Goal: Information Seeking & Learning: Learn about a topic

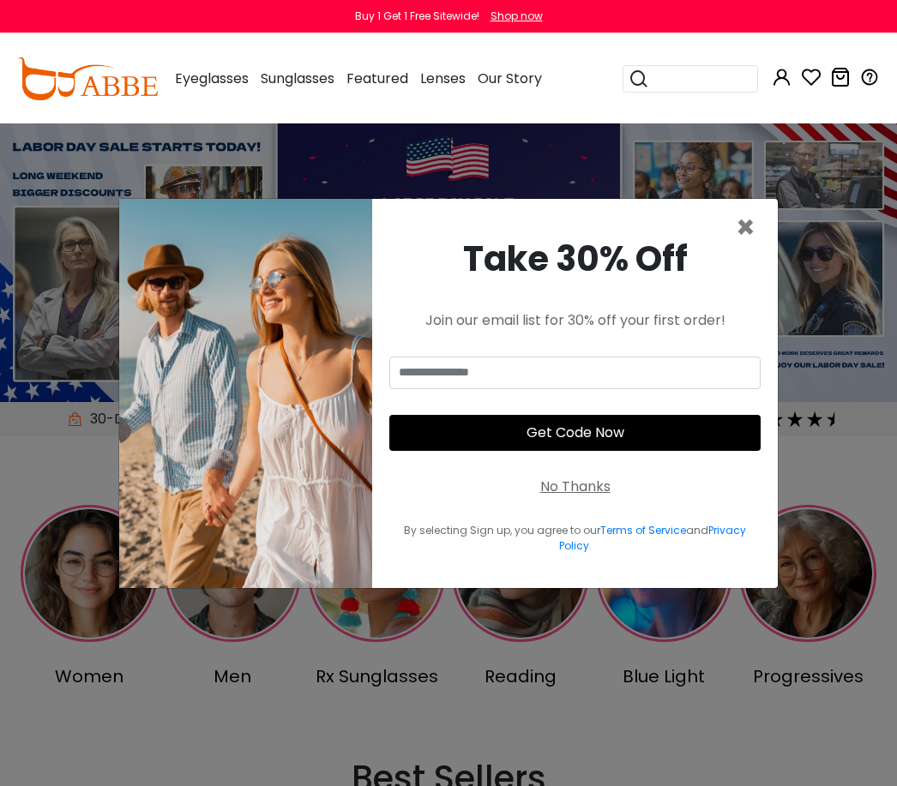
click at [768, 240] on div "Take 30% Off Join our email list for 30% off your first order! Get Code Now No …" at bounding box center [574, 393] width 405 height 389
click at [753, 249] on span "×" at bounding box center [745, 228] width 20 height 44
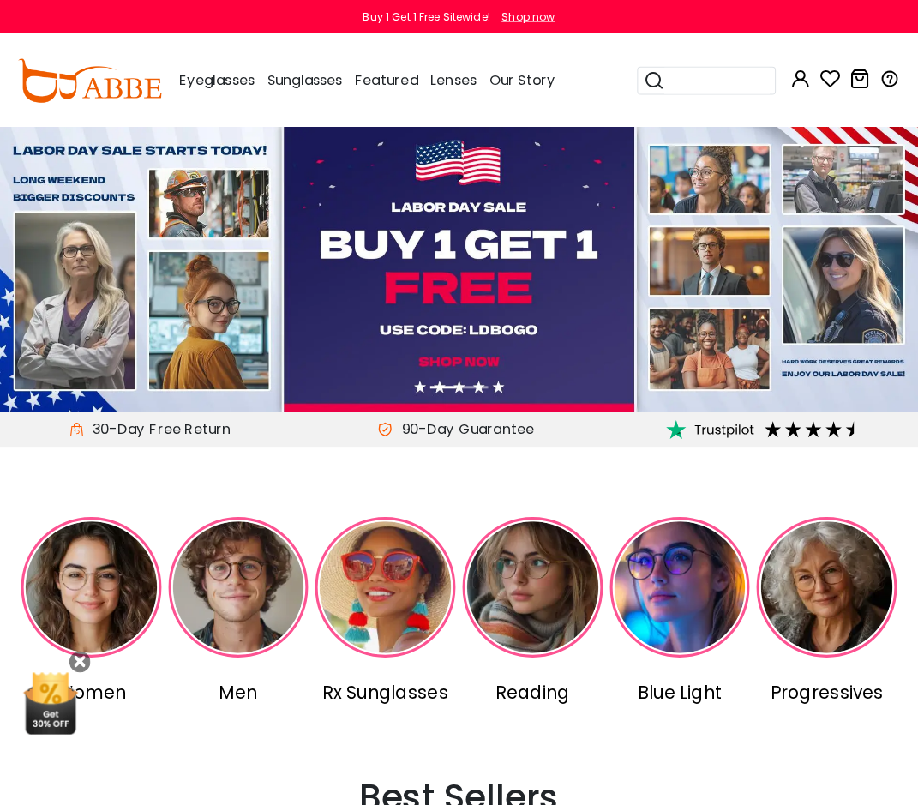
scroll to position [3, 0]
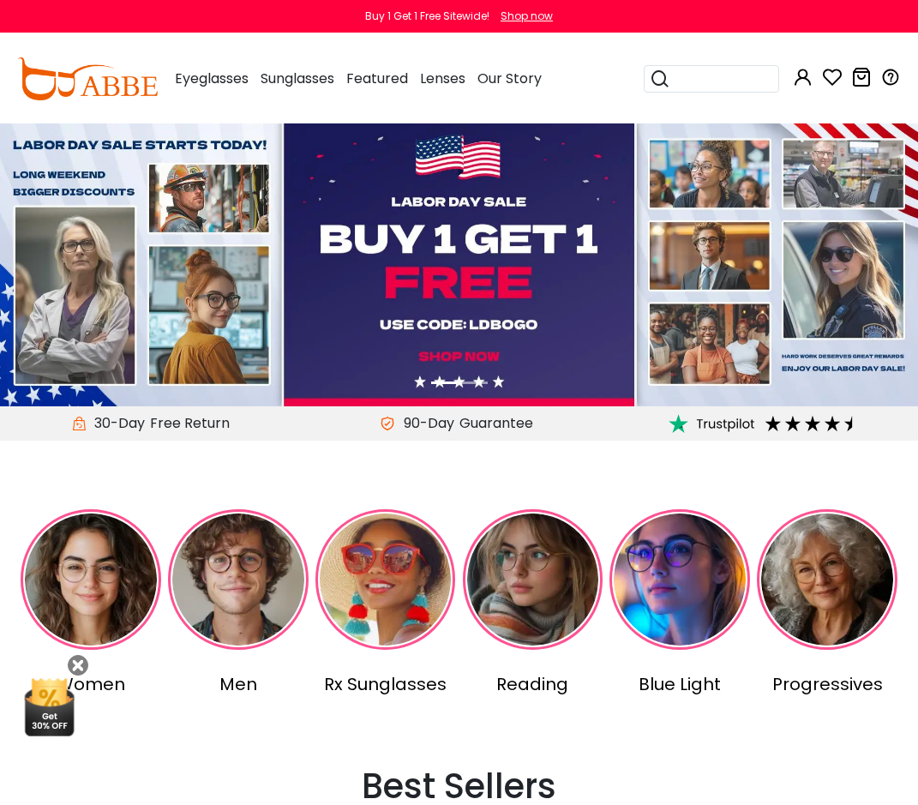
click at [716, 66] on input "search" at bounding box center [721, 79] width 103 height 26
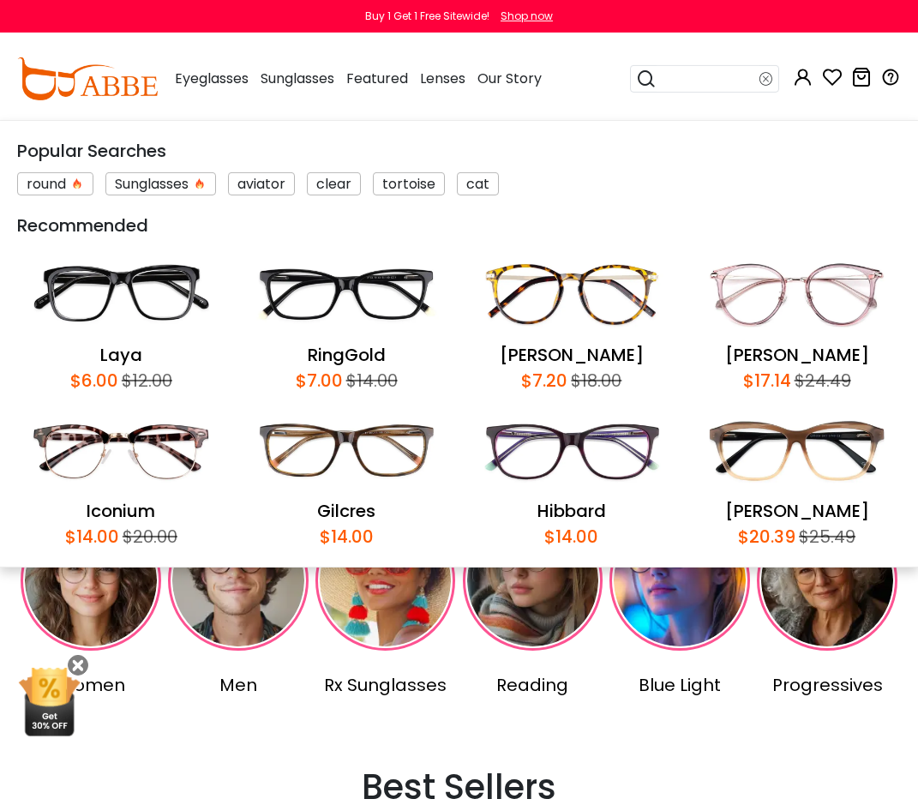
scroll to position [0, 0]
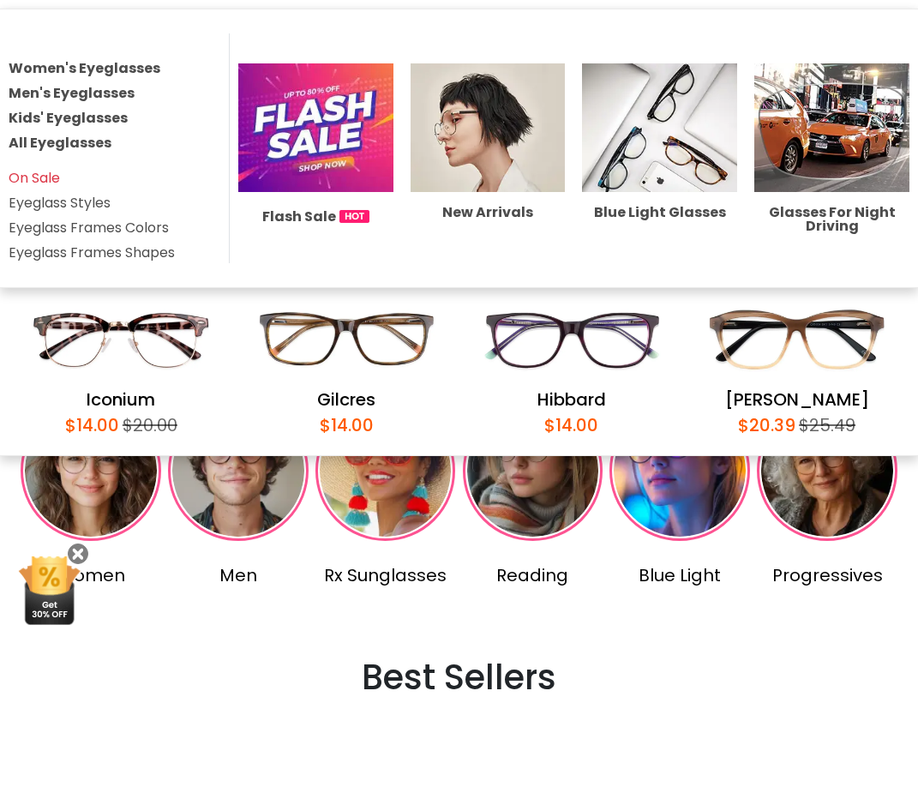
click at [173, 354] on link "Eyeglass Frames Shapes" at bounding box center [92, 364] width 166 height 20
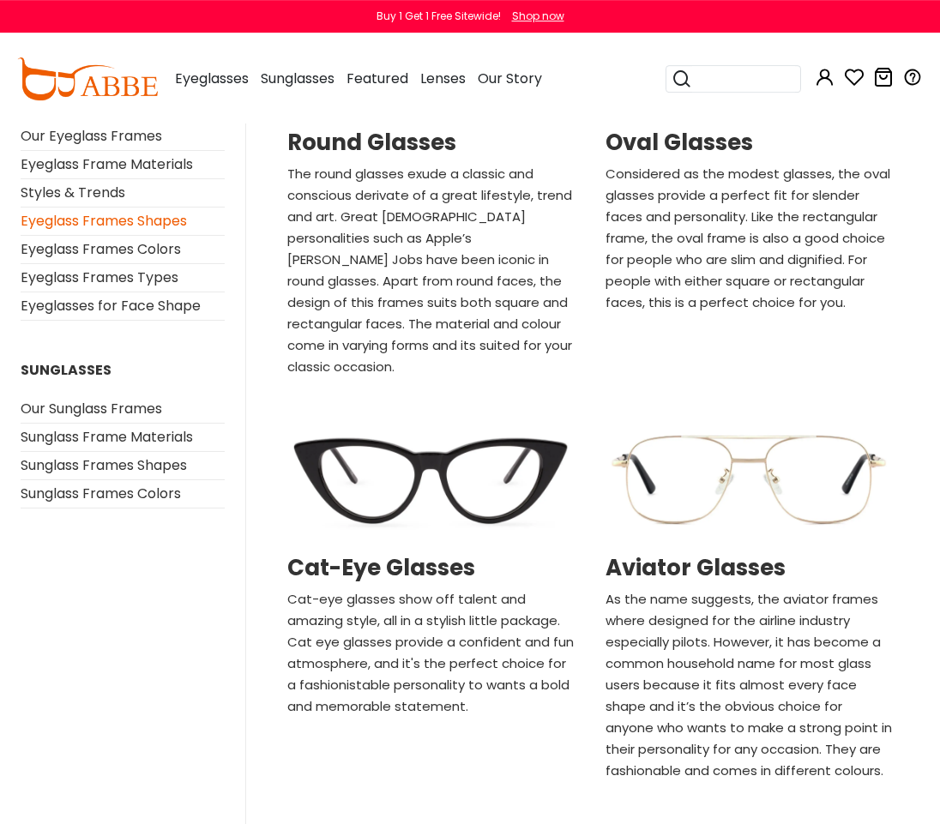
scroll to position [949, 0]
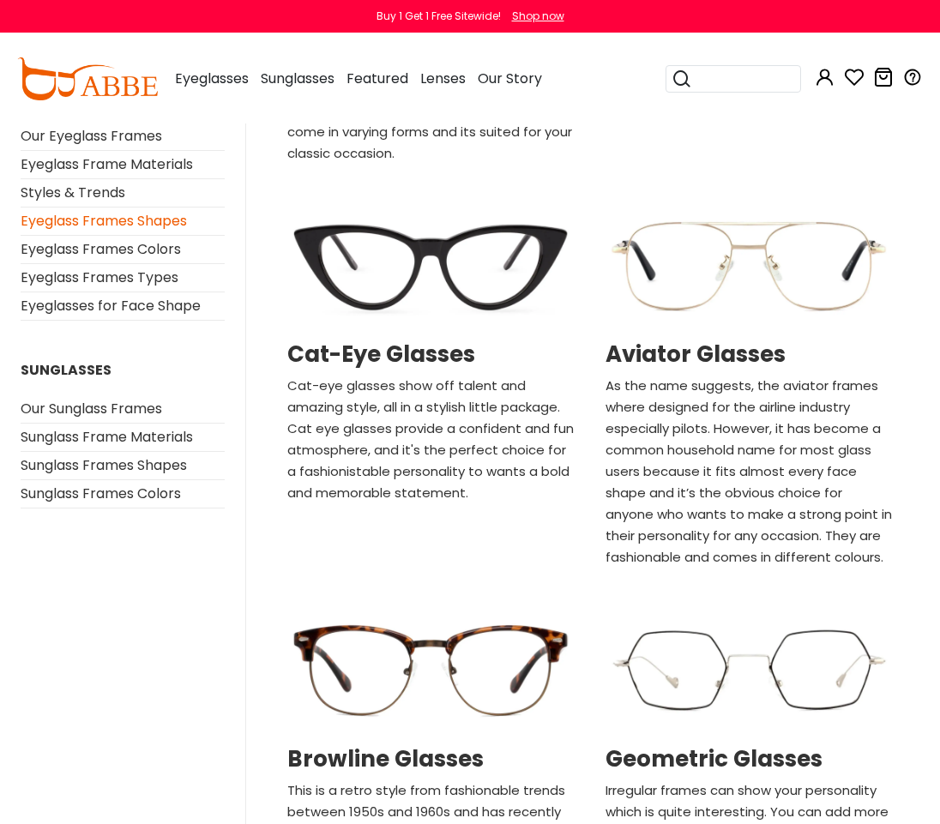
click at [455, 341] on h2 "Cat-Eye Glasses" at bounding box center [430, 354] width 287 height 27
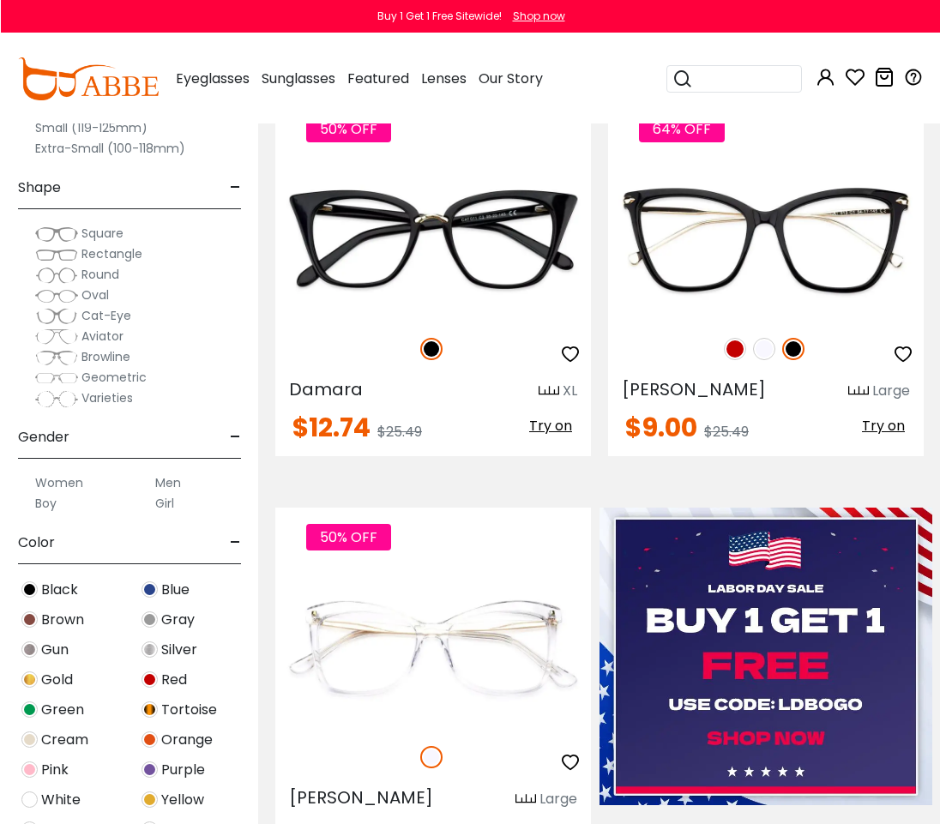
scroll to position [949, 0]
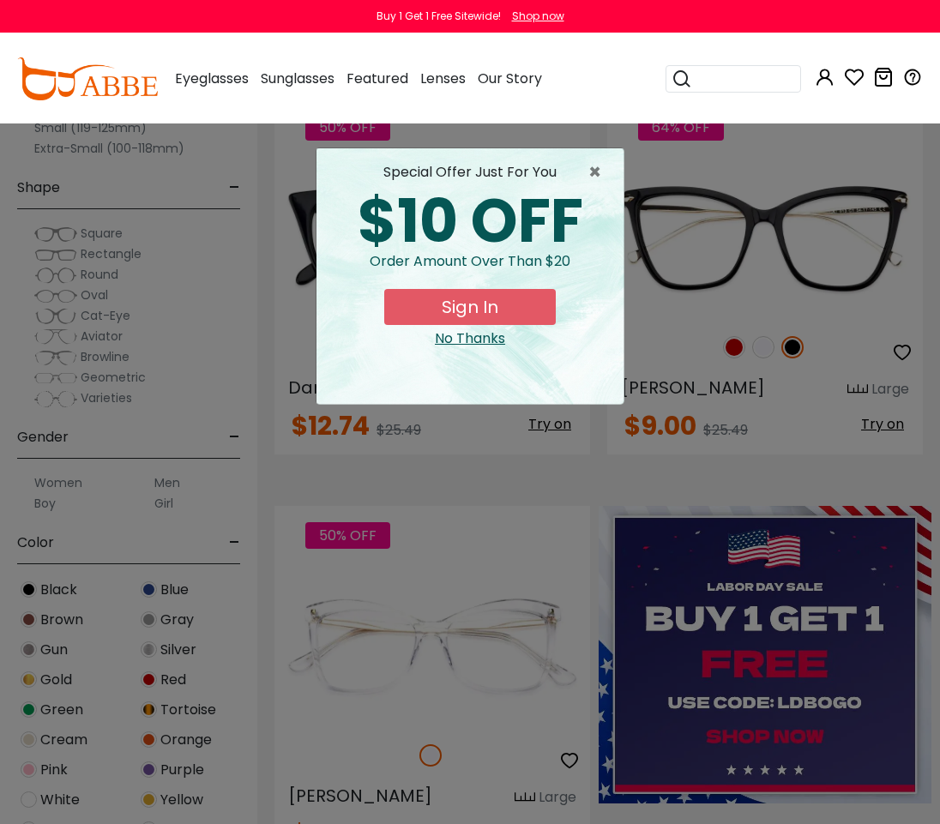
click at [591, 170] on span "×" at bounding box center [598, 172] width 21 height 21
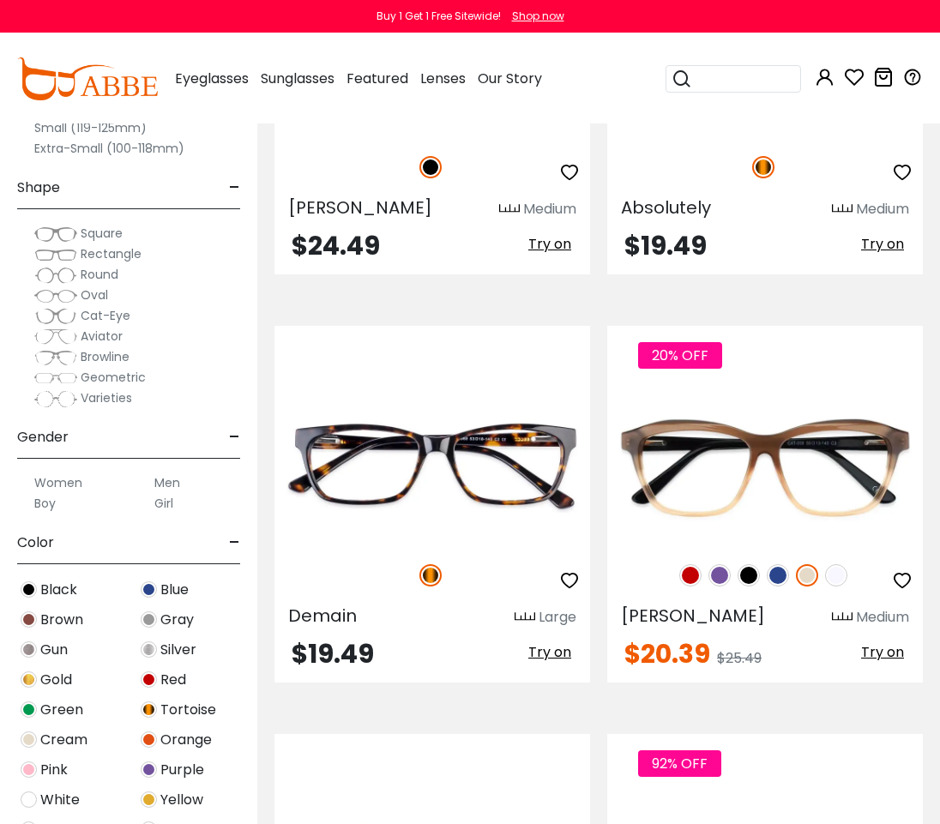
scroll to position [6479, 0]
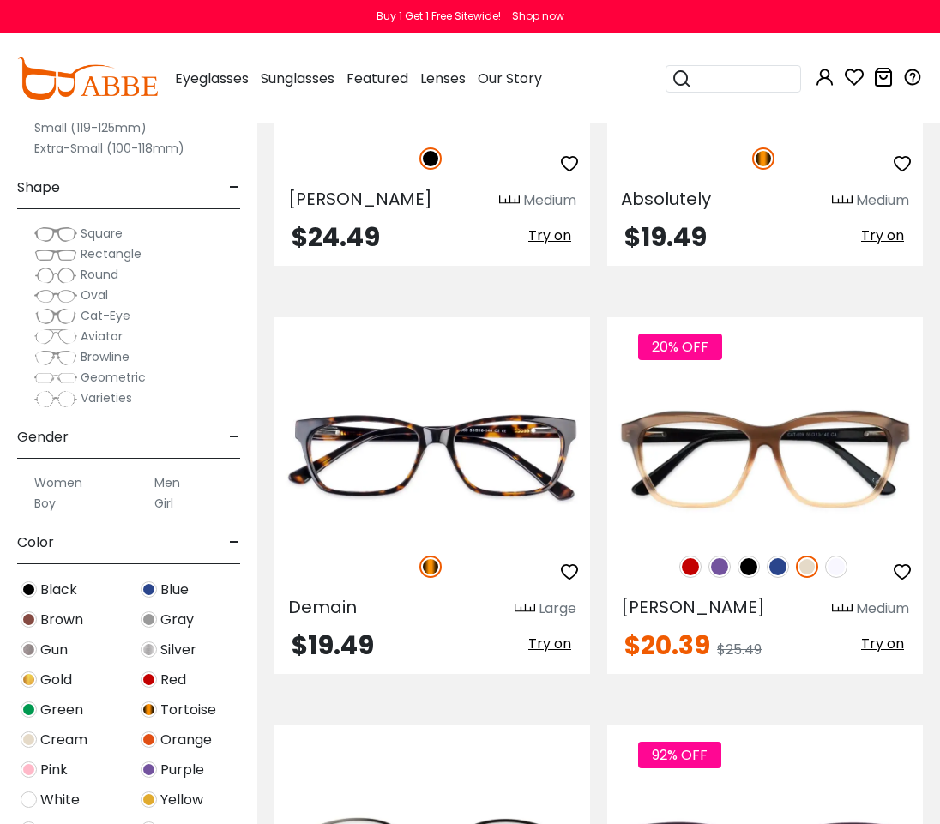
click at [723, 566] on img at bounding box center [719, 566] width 22 height 22
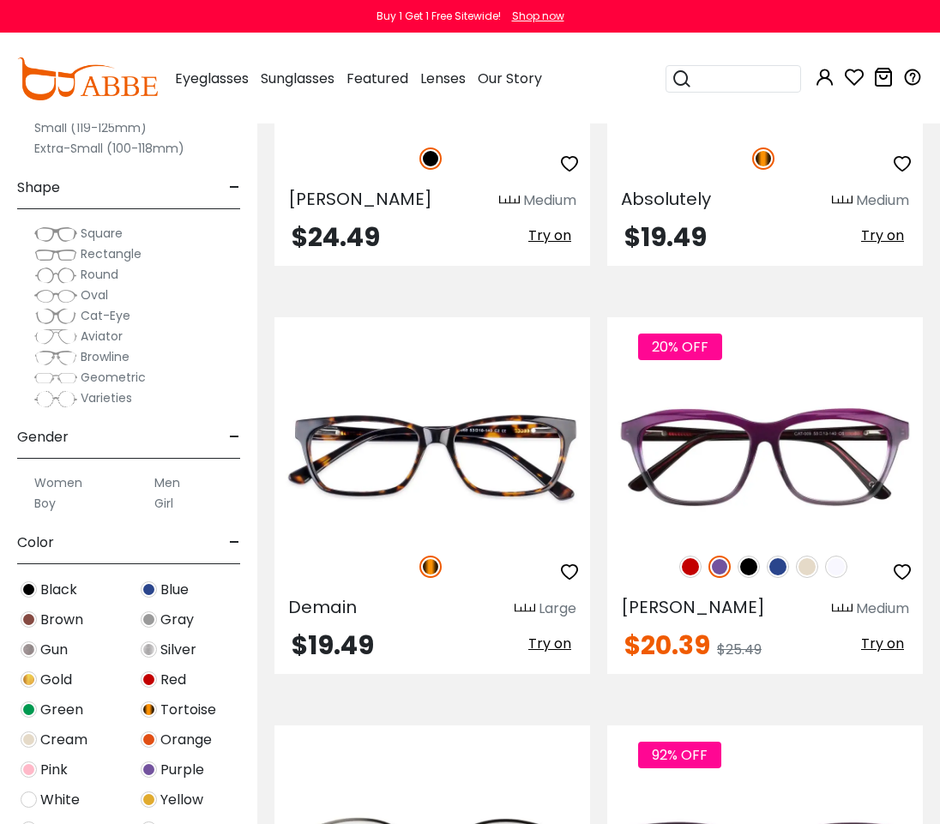
click at [833, 568] on img at bounding box center [836, 566] width 22 height 22
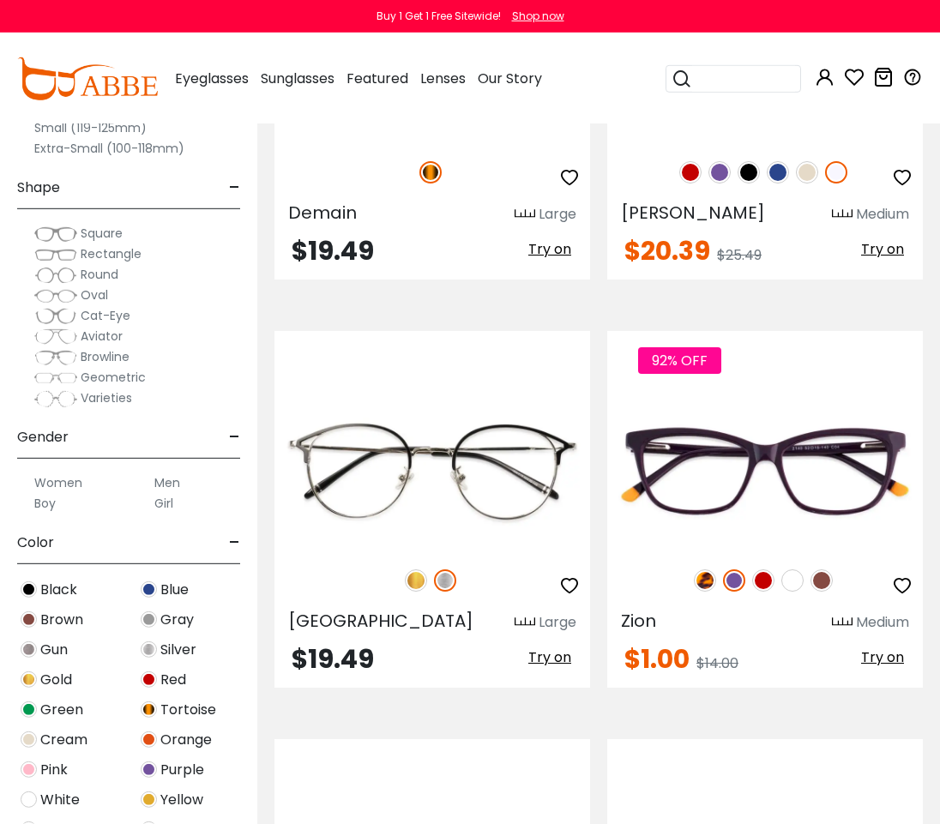
scroll to position [6874, 0]
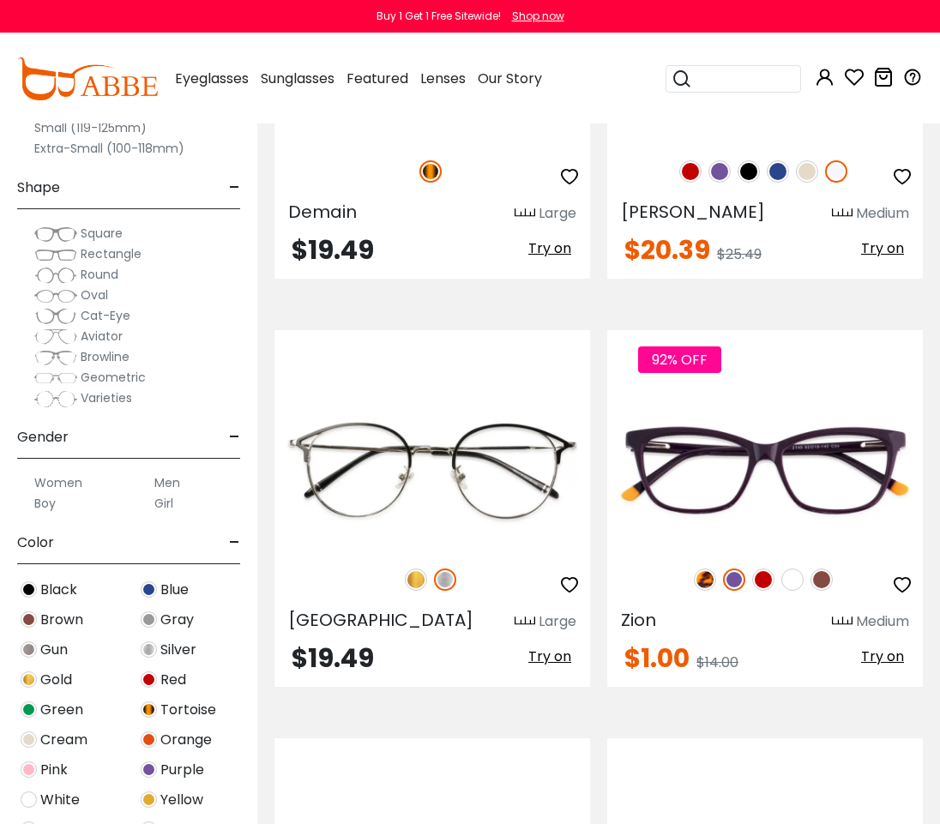
click at [763, 575] on img at bounding box center [763, 579] width 22 height 22
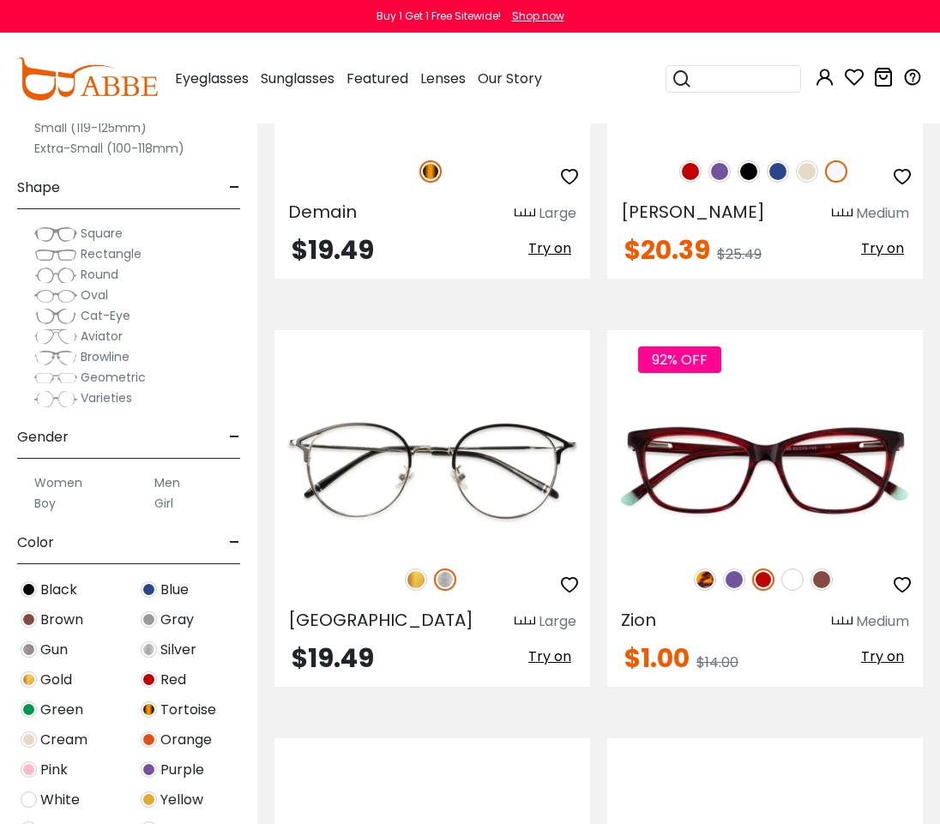
click at [710, 579] on img at bounding box center [704, 579] width 22 height 22
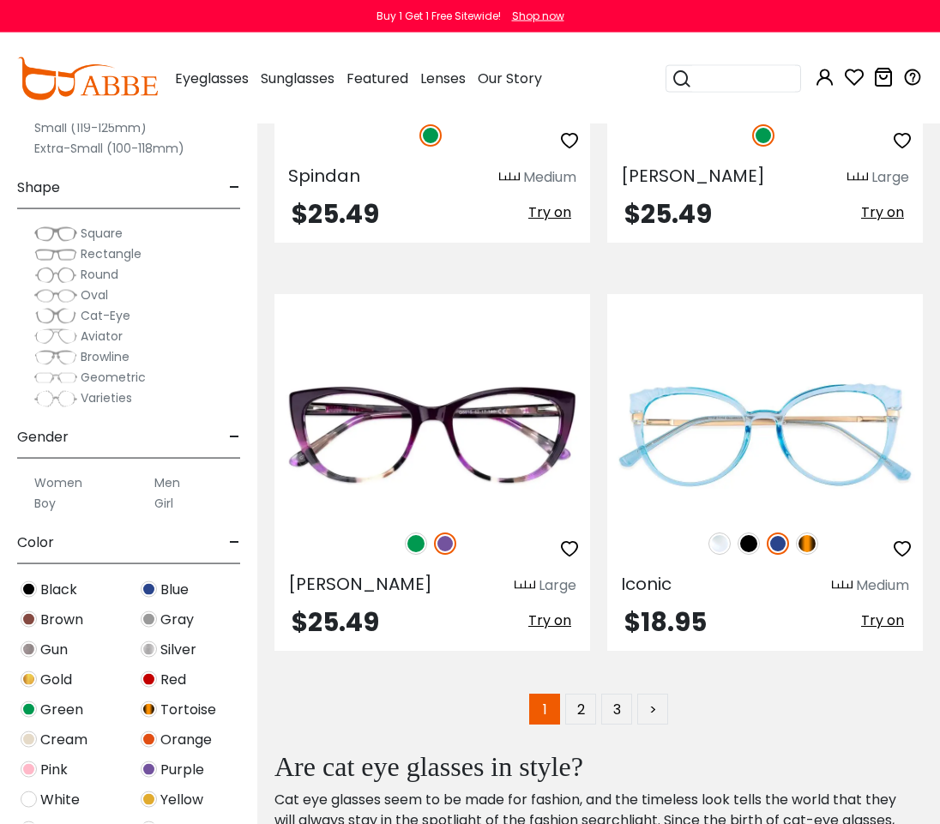
scroll to position [12215, 0]
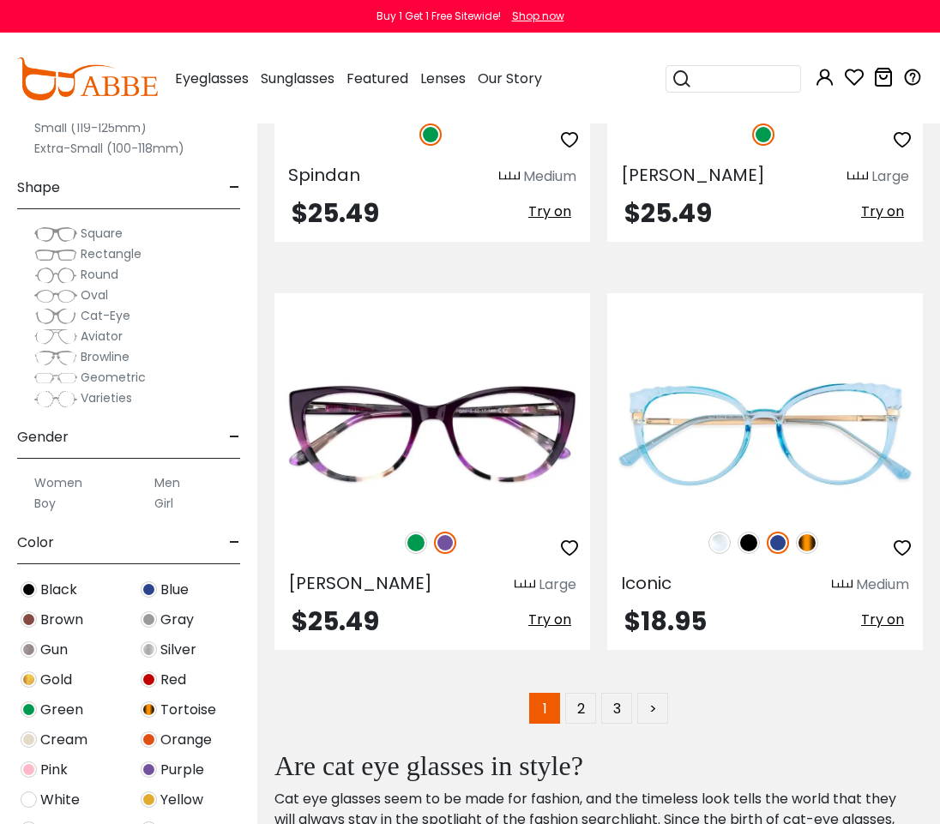
click at [573, 706] on link "2" at bounding box center [580, 708] width 31 height 31
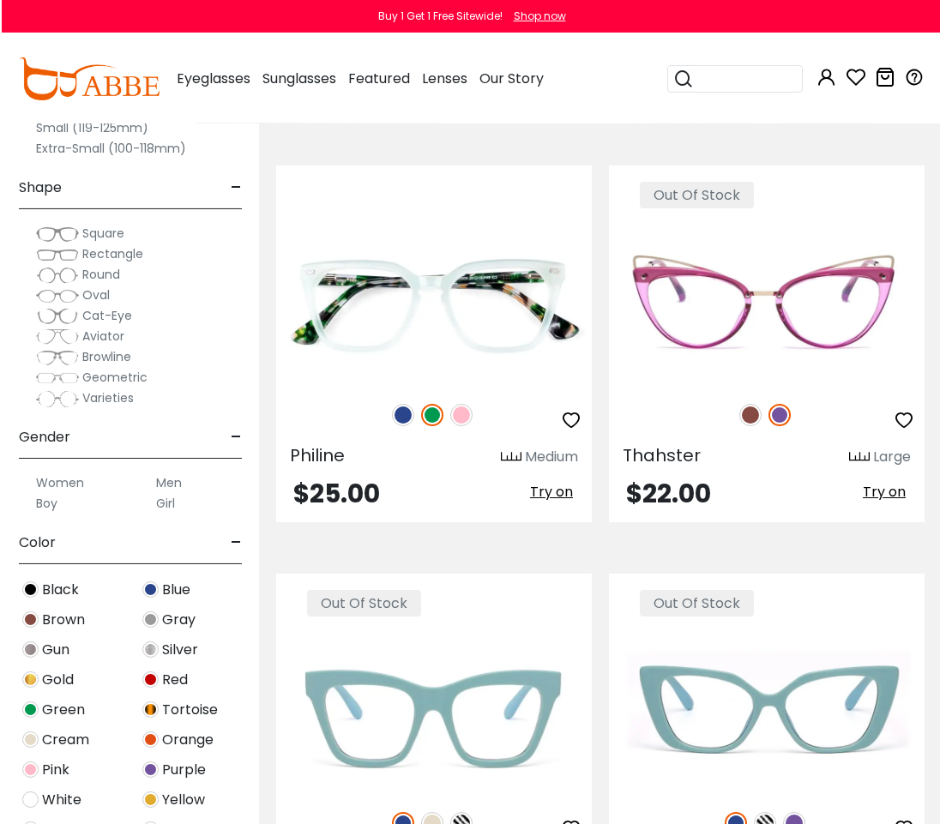
scroll to position [882, 0]
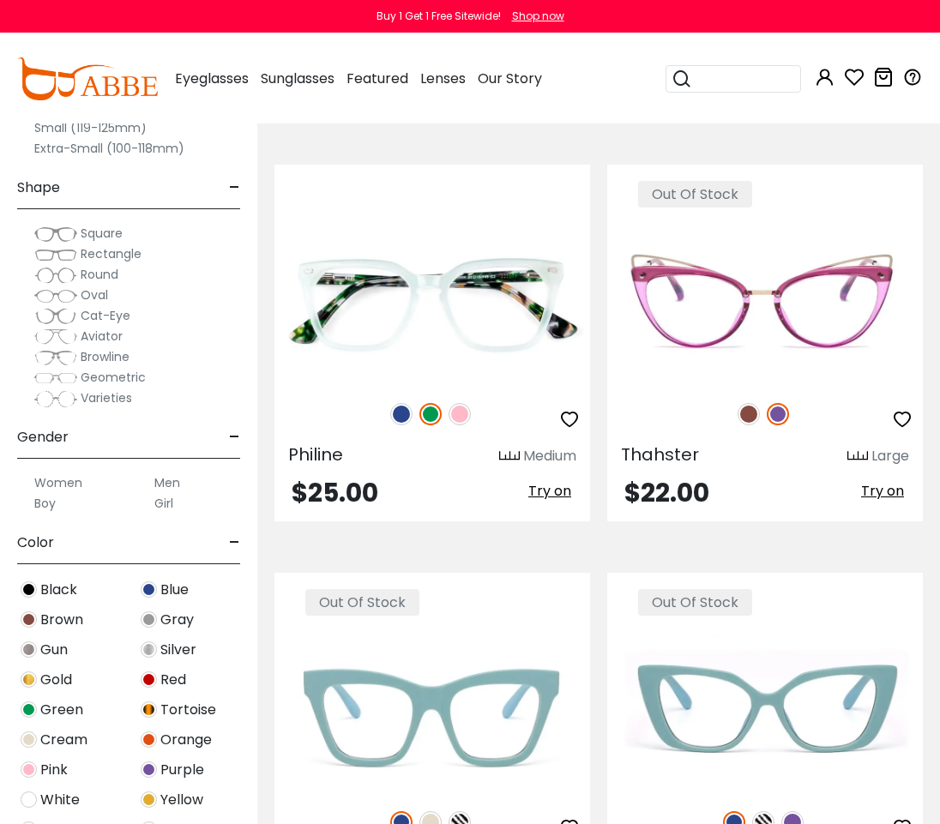
click at [740, 407] on img at bounding box center [748, 414] width 22 height 22
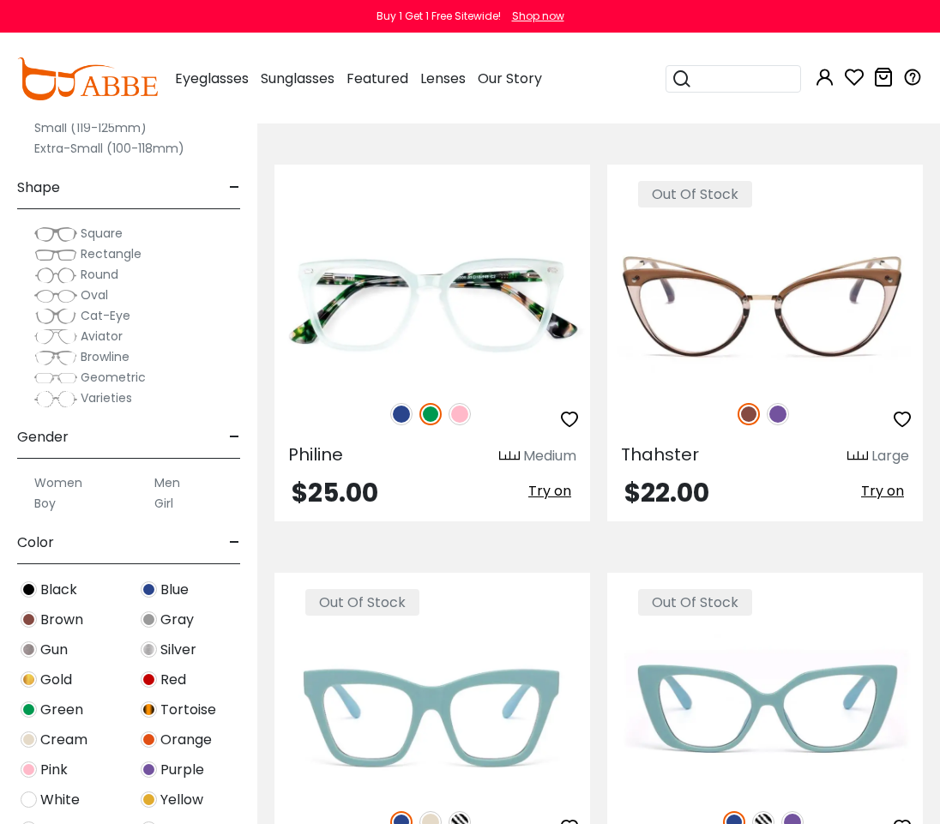
click at [777, 412] on img at bounding box center [777, 414] width 22 height 22
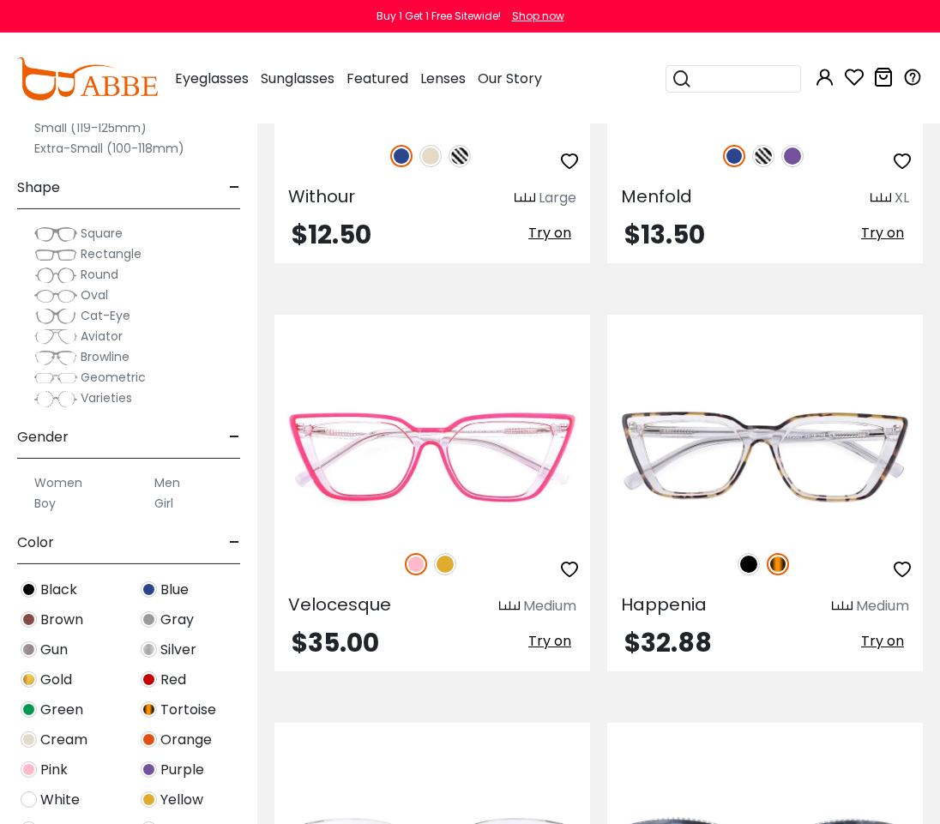
scroll to position [1561, 0]
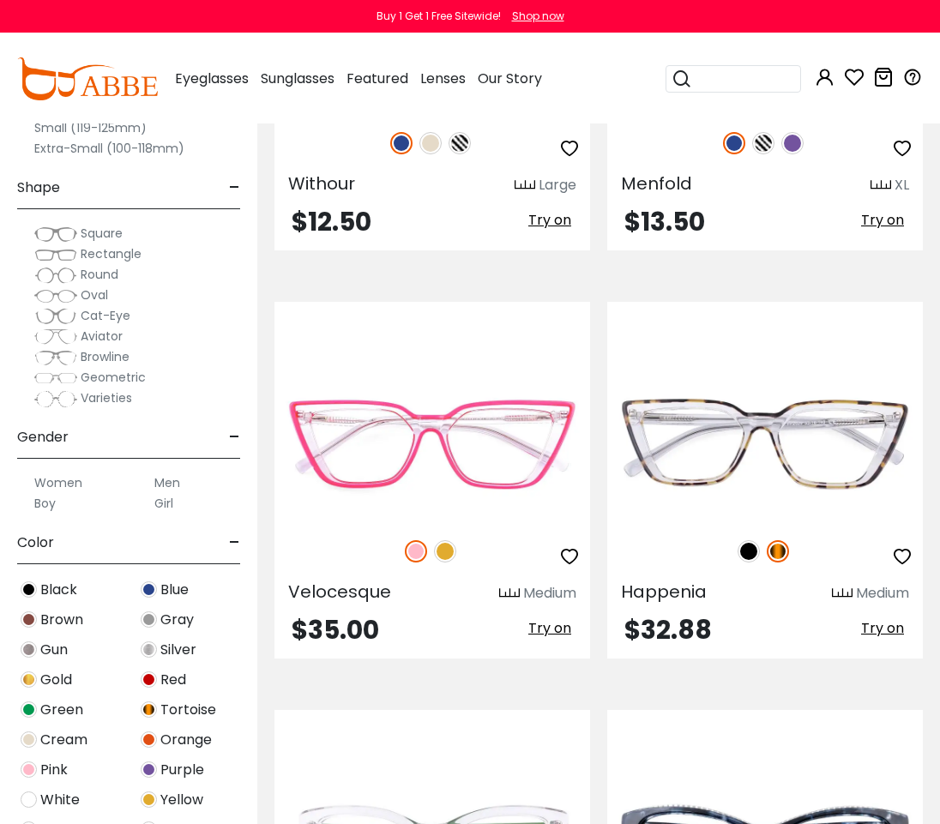
click at [452, 552] on img at bounding box center [445, 551] width 22 height 22
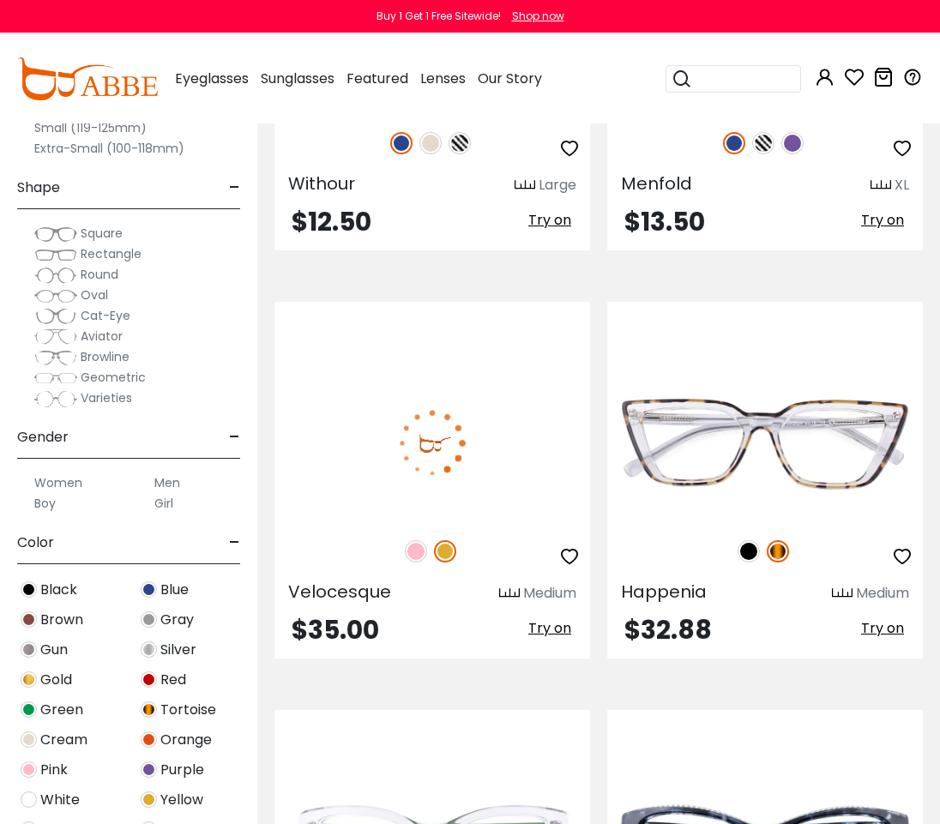
click at [426, 550] on img at bounding box center [416, 551] width 22 height 22
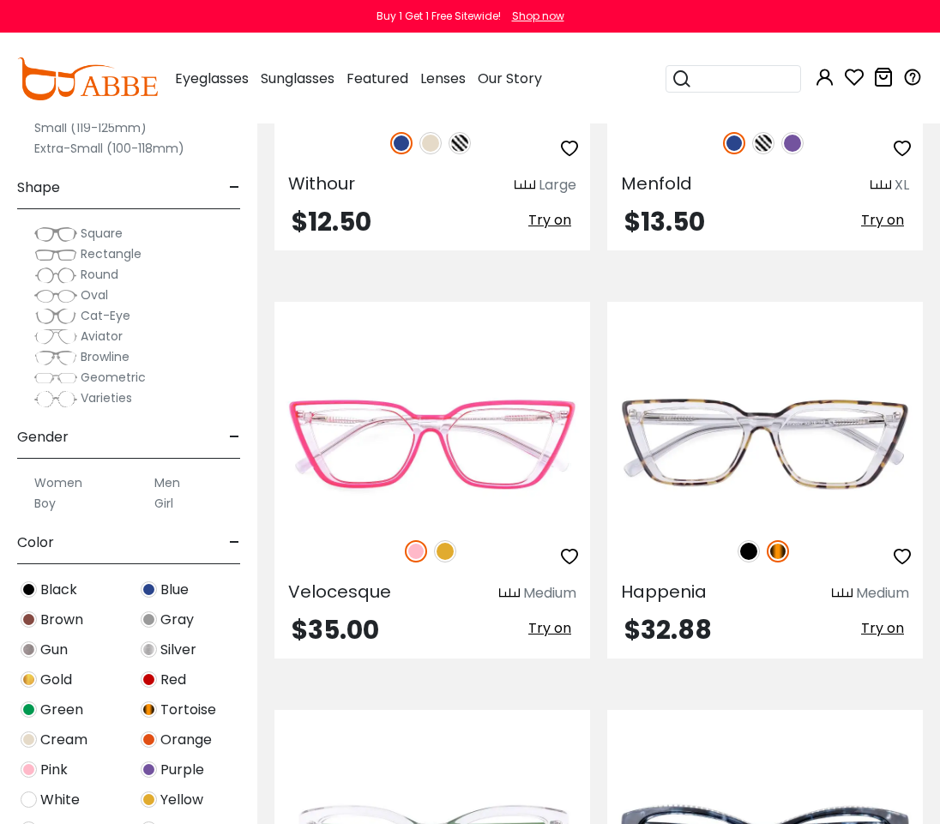
click at [452, 547] on img at bounding box center [445, 551] width 22 height 22
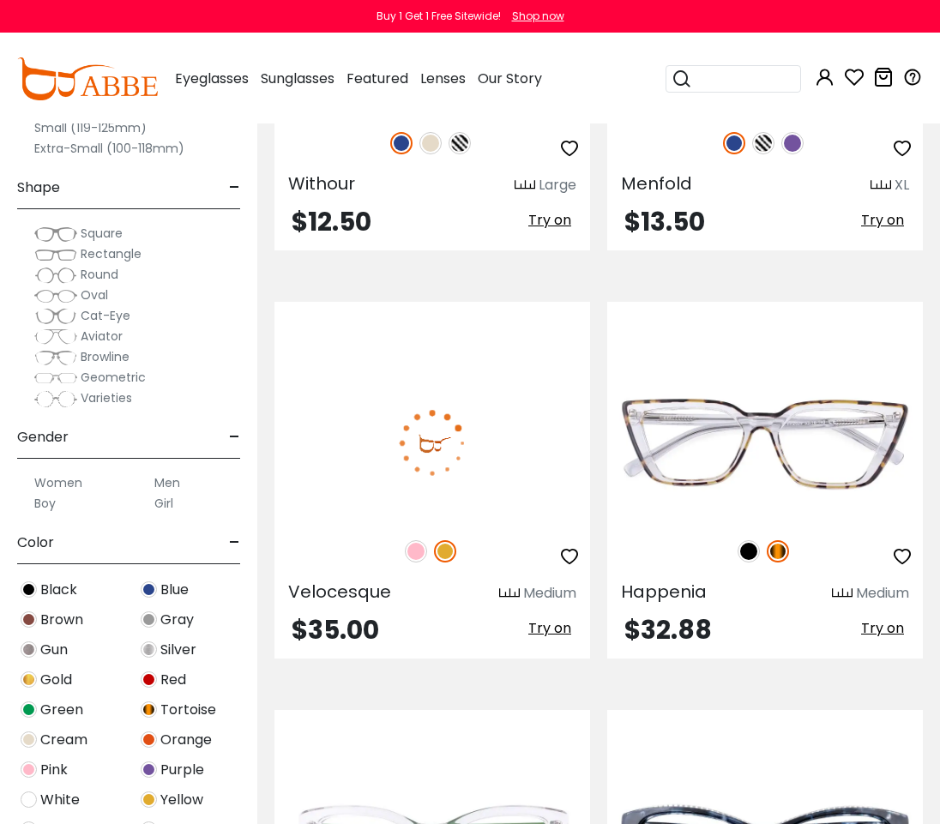
click at [419, 561] on img at bounding box center [416, 551] width 22 height 22
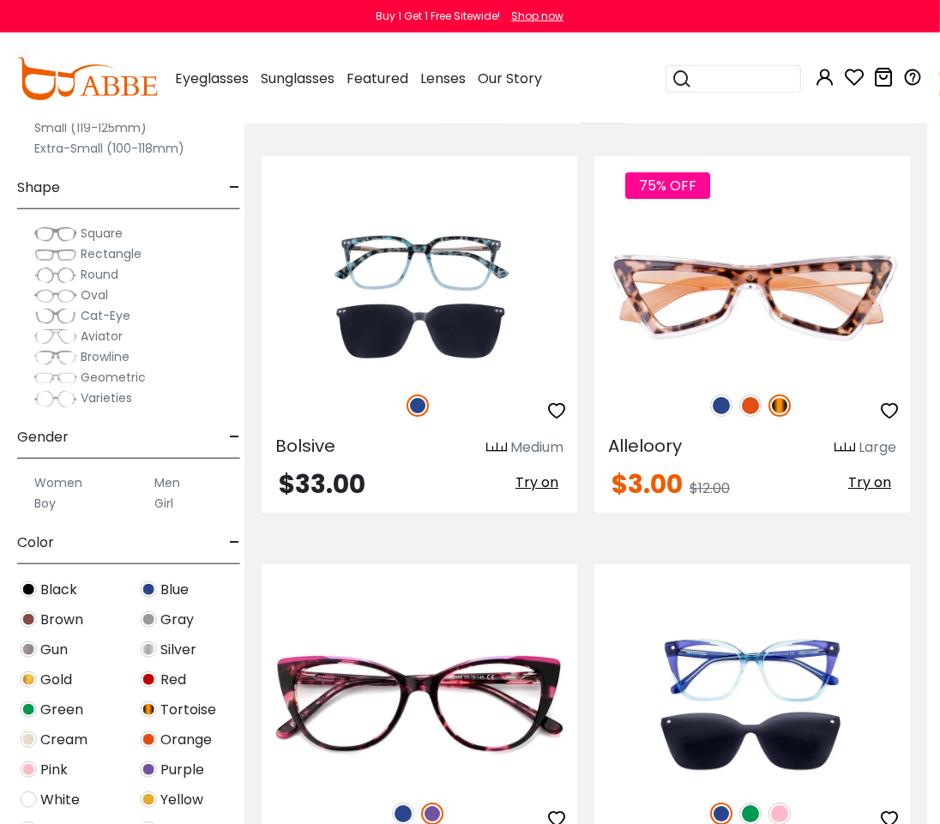
scroll to position [3340, 14]
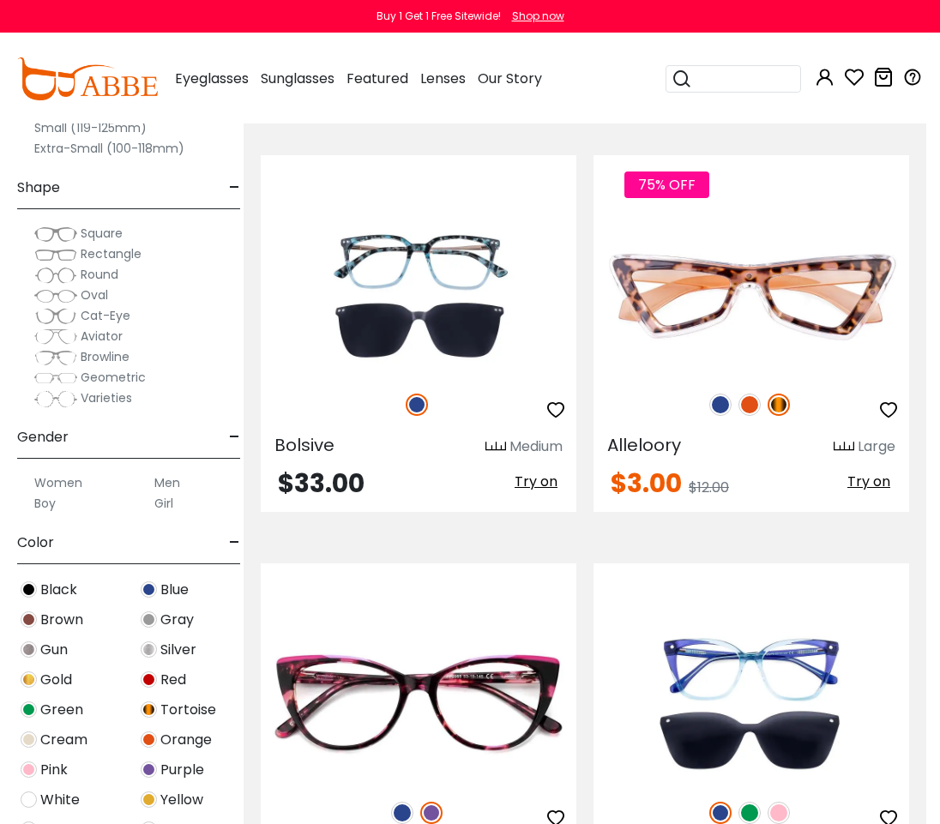
click at [758, 407] on img at bounding box center [749, 404] width 22 height 22
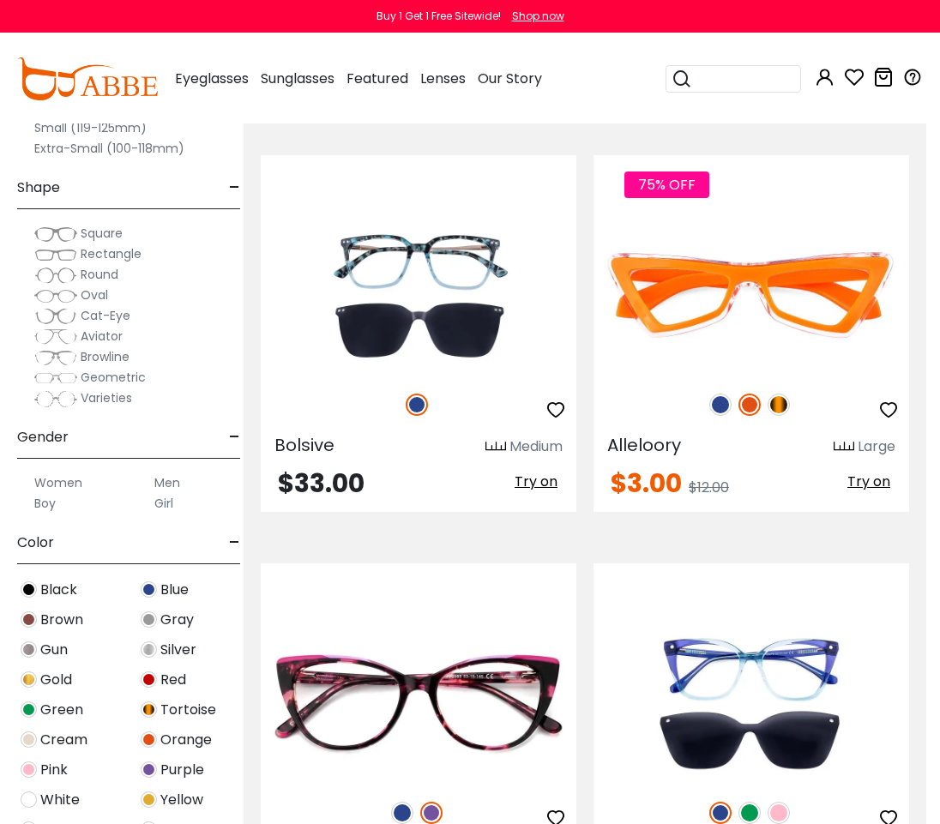
click at [728, 407] on img at bounding box center [720, 404] width 22 height 22
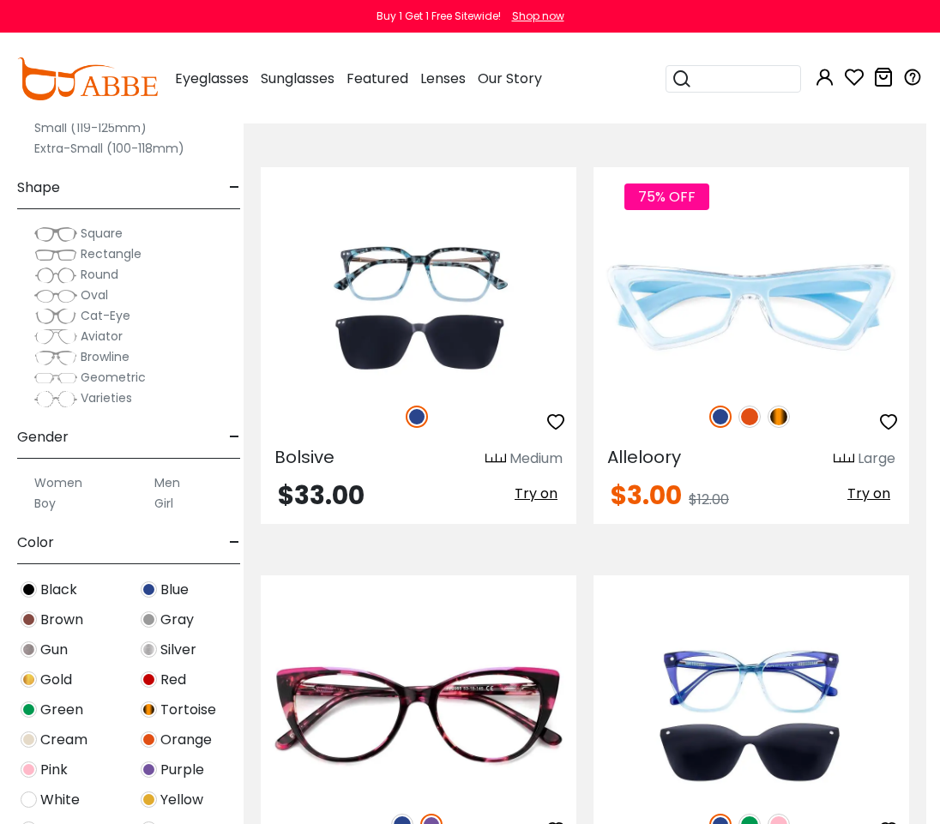
scroll to position [3327, 14]
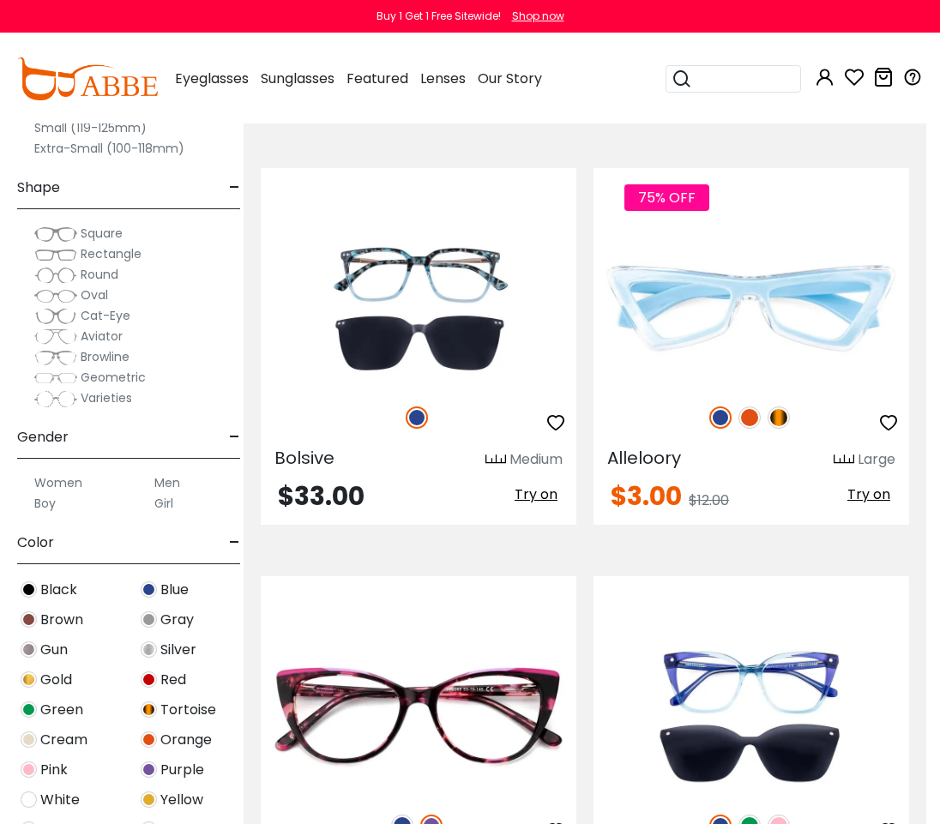
click at [747, 418] on img at bounding box center [749, 417] width 22 height 22
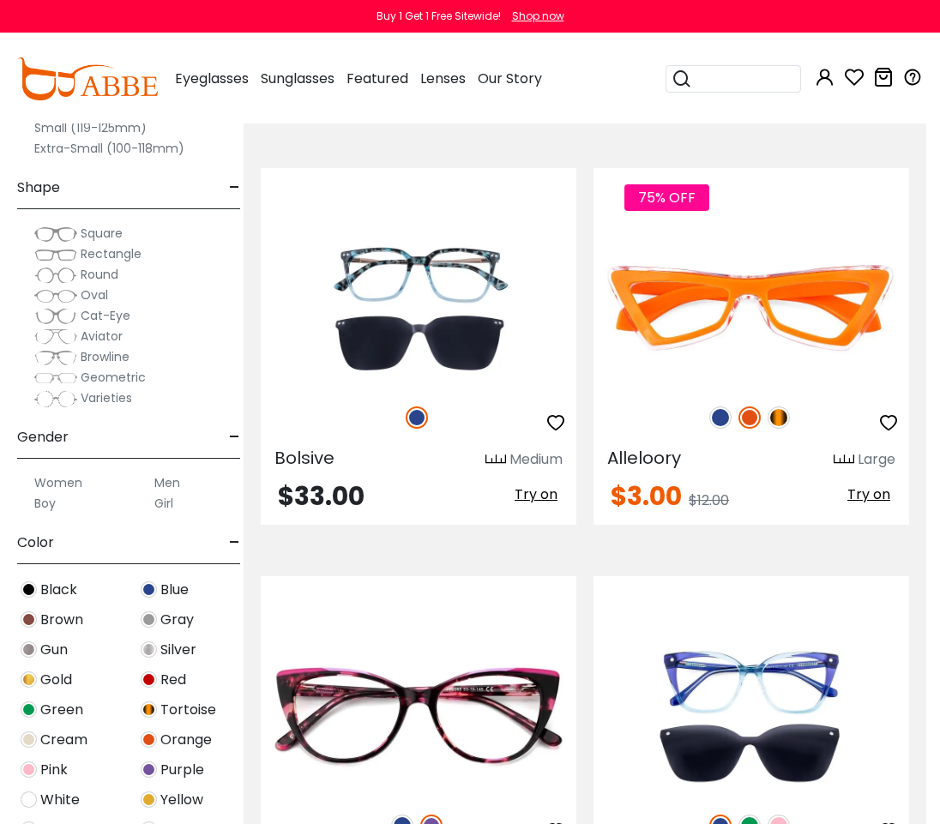
click at [790, 409] on div "75% OFF" at bounding box center [750, 417] width 315 height 36
click at [721, 420] on img at bounding box center [720, 417] width 22 height 22
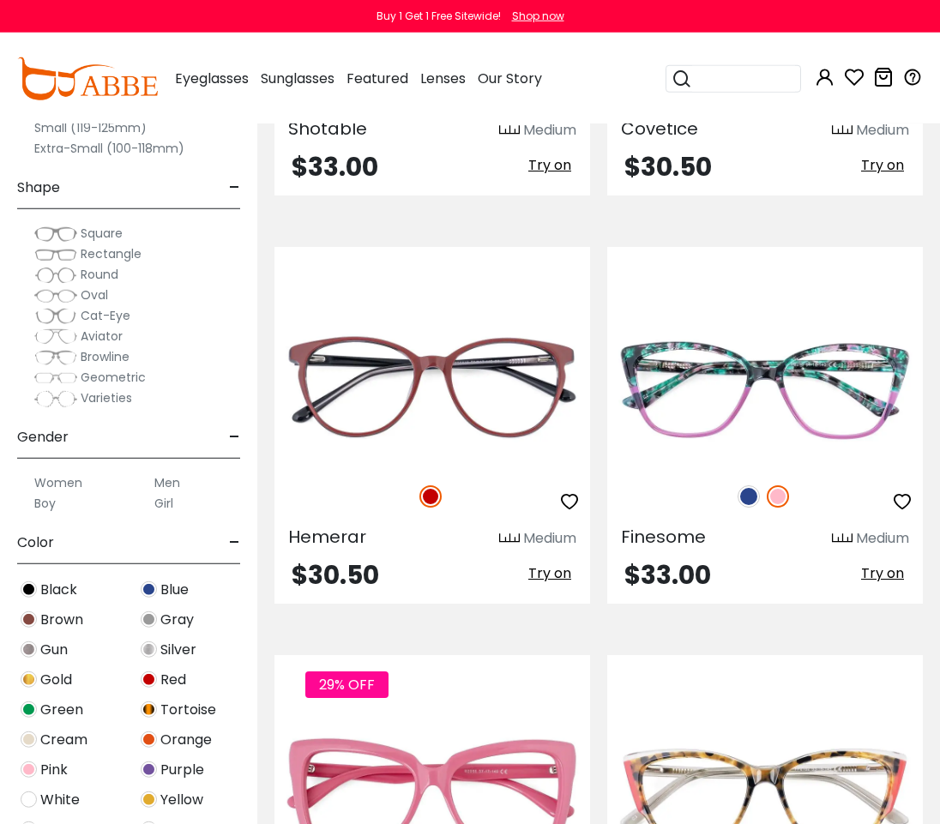
scroll to position [4881, 0]
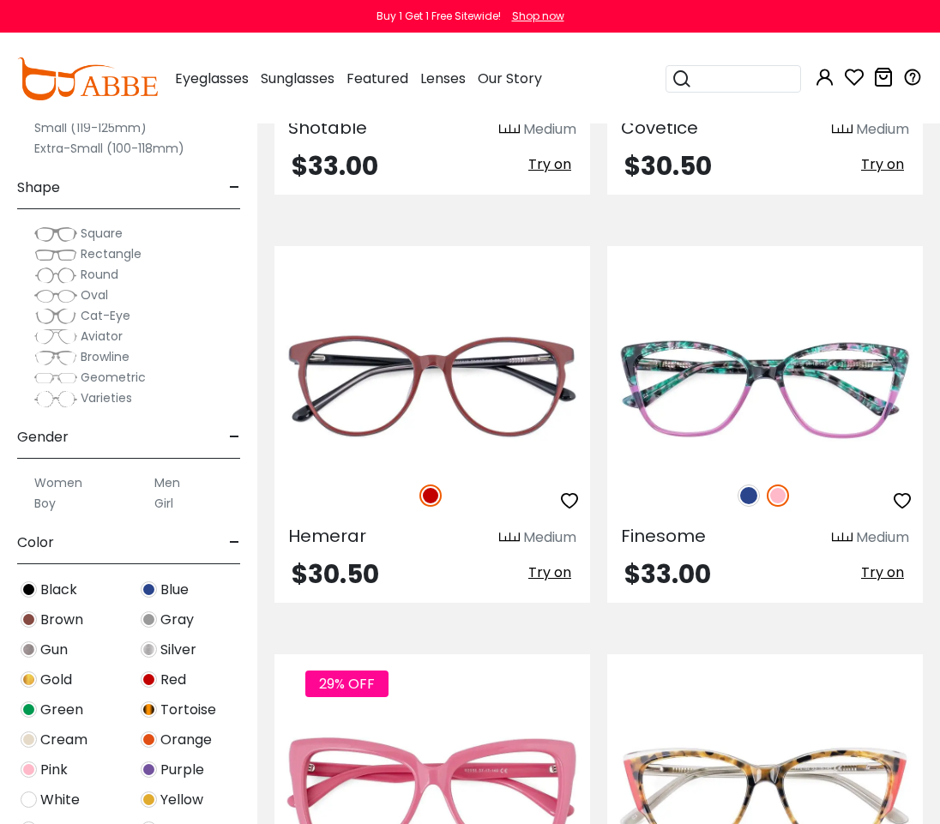
click at [743, 490] on img at bounding box center [748, 495] width 22 height 22
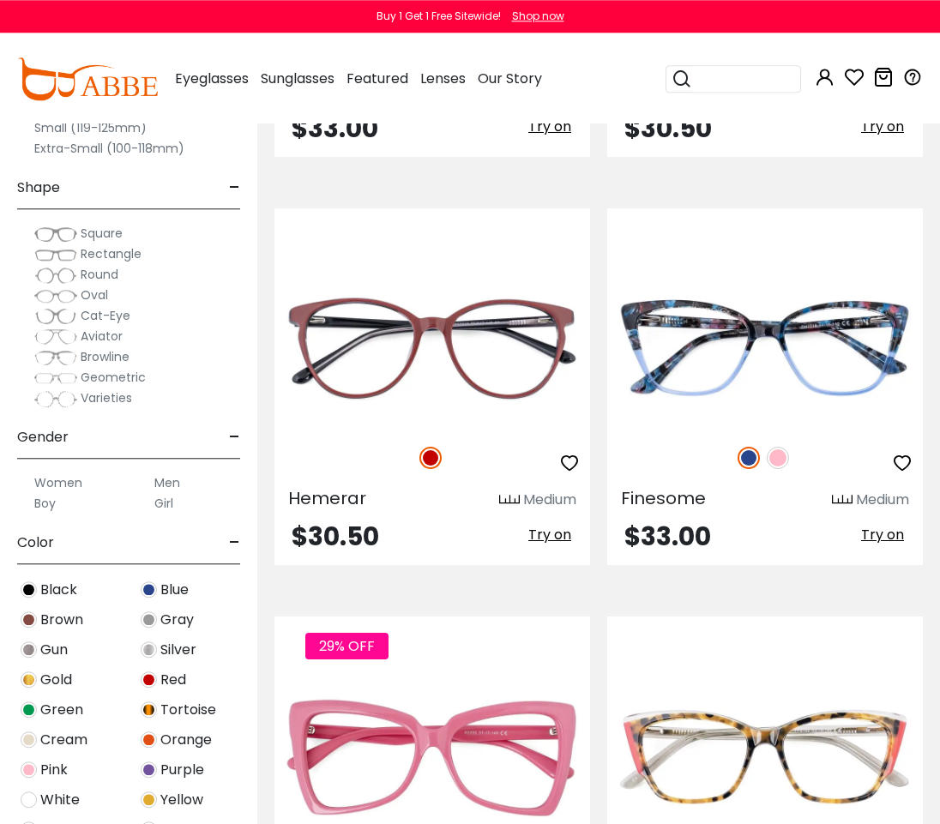
scroll to position [4920, 0]
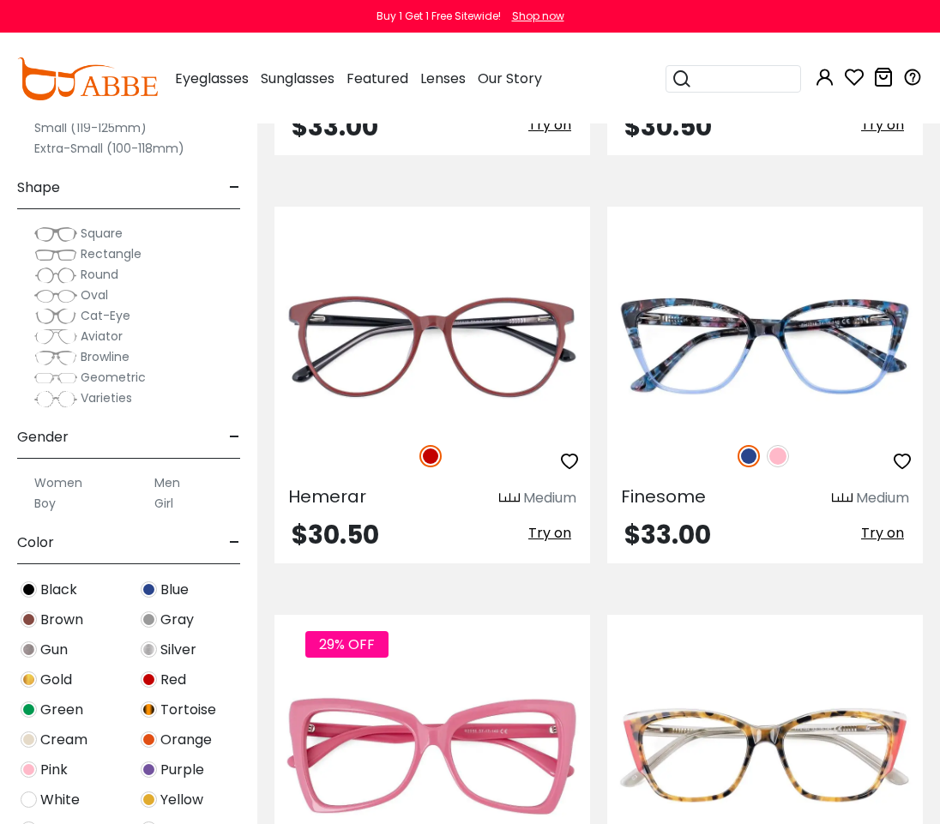
click at [783, 451] on img at bounding box center [777, 456] width 22 height 22
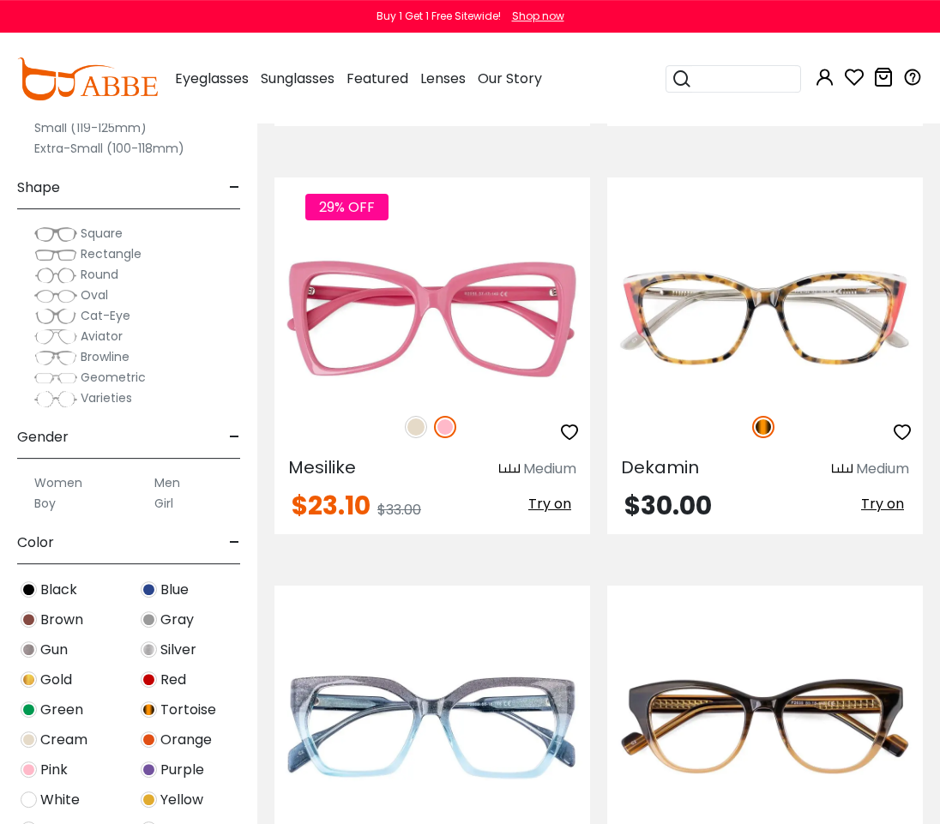
scroll to position [5358, 0]
click at [435, 428] on img at bounding box center [445, 427] width 22 height 22
click at [411, 432] on img at bounding box center [416, 427] width 22 height 22
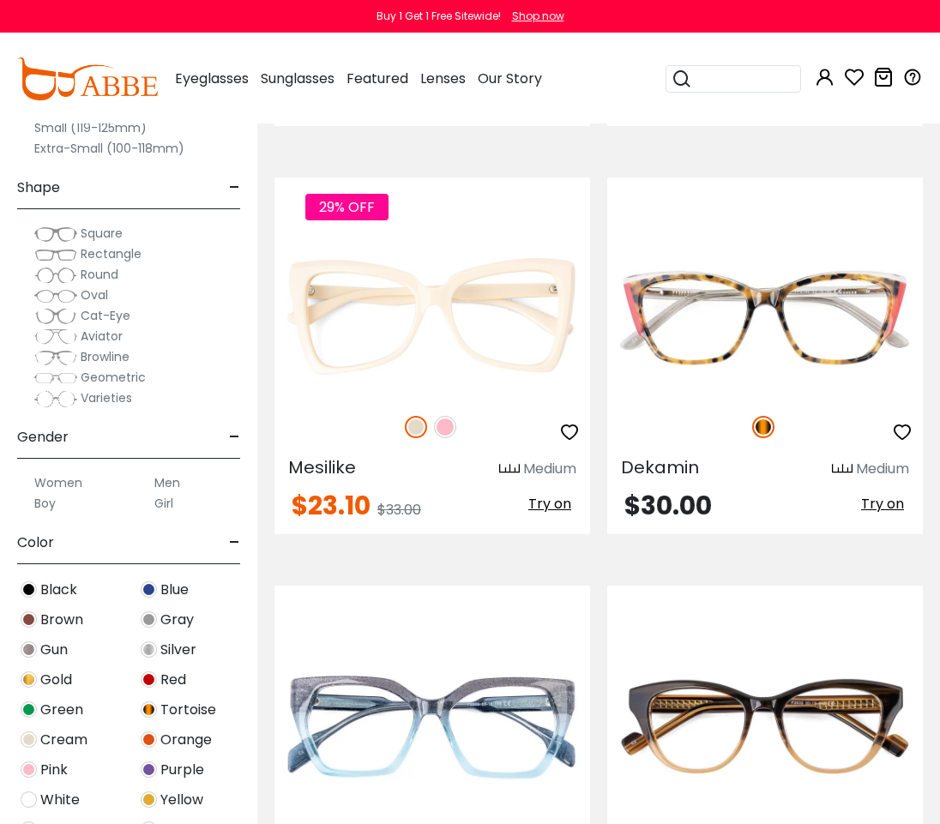
click at [453, 429] on img at bounding box center [445, 427] width 22 height 22
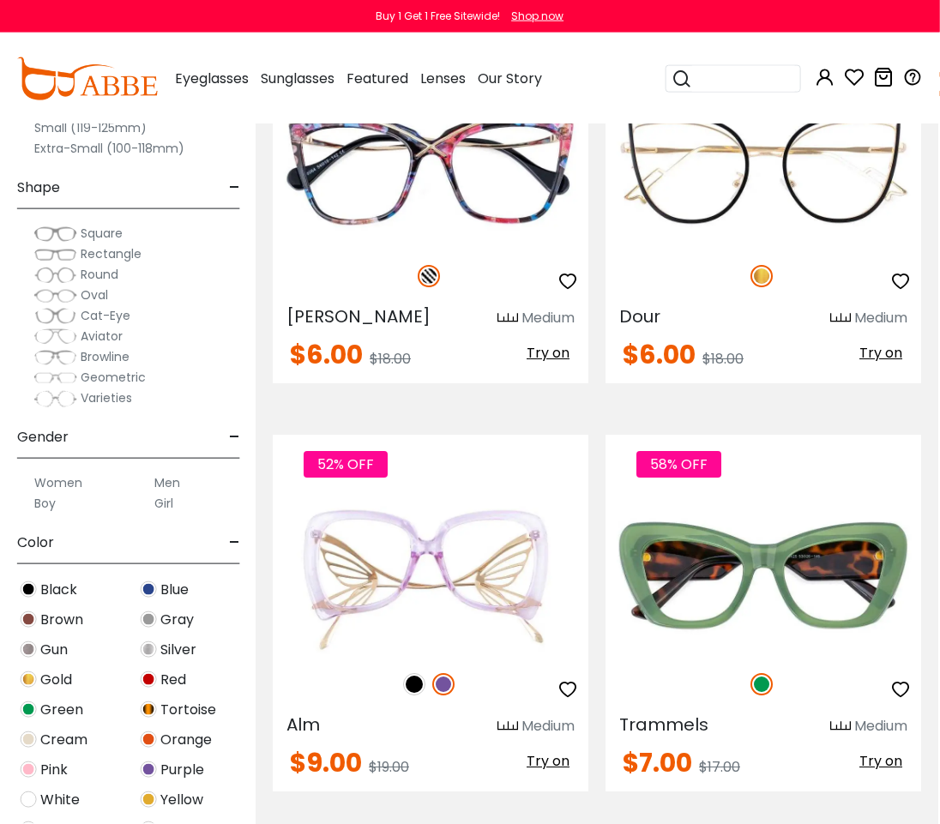
scroll to position [9181, 0]
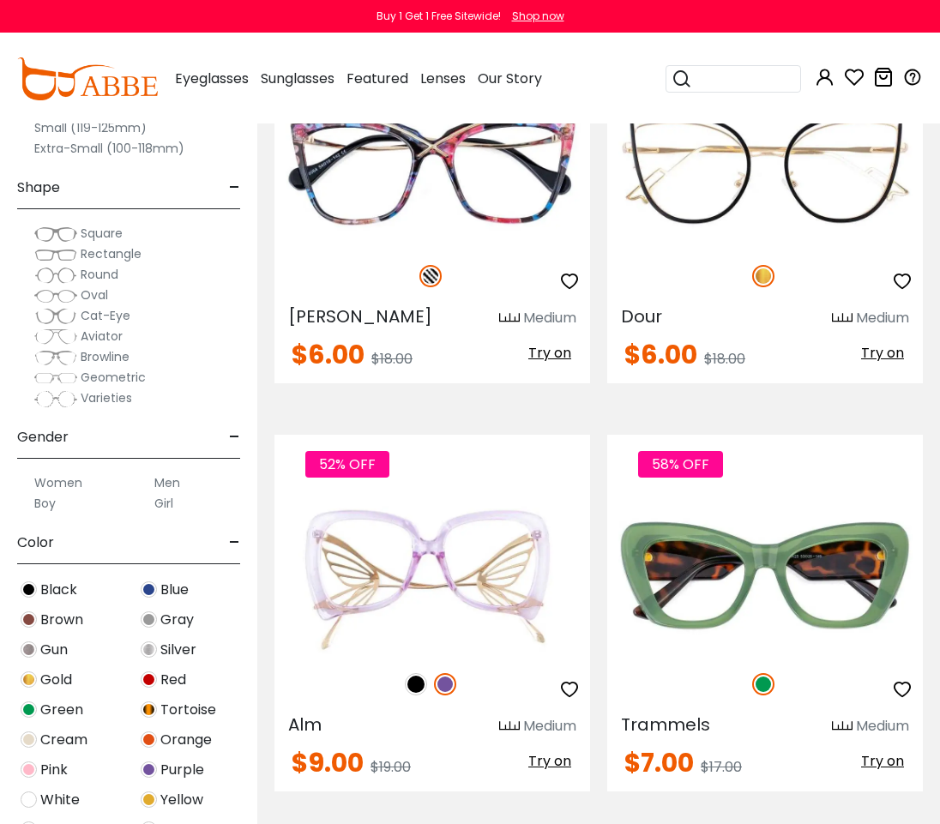
click at [413, 675] on img at bounding box center [416, 684] width 22 height 22
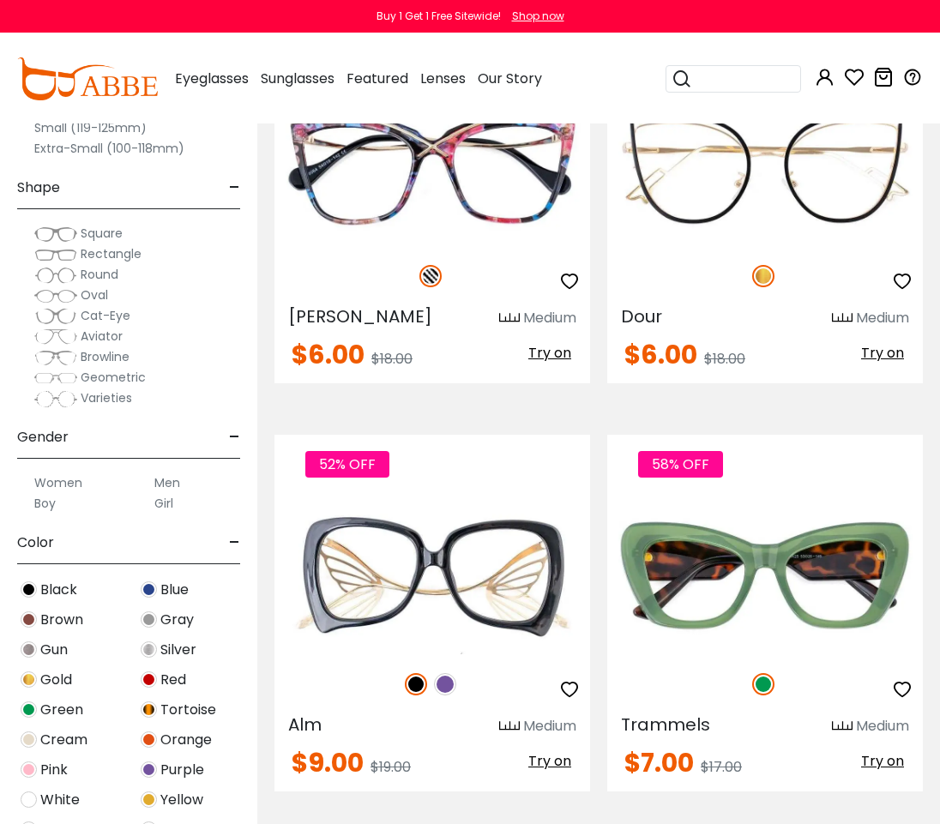
click at [449, 687] on img at bounding box center [445, 684] width 22 height 22
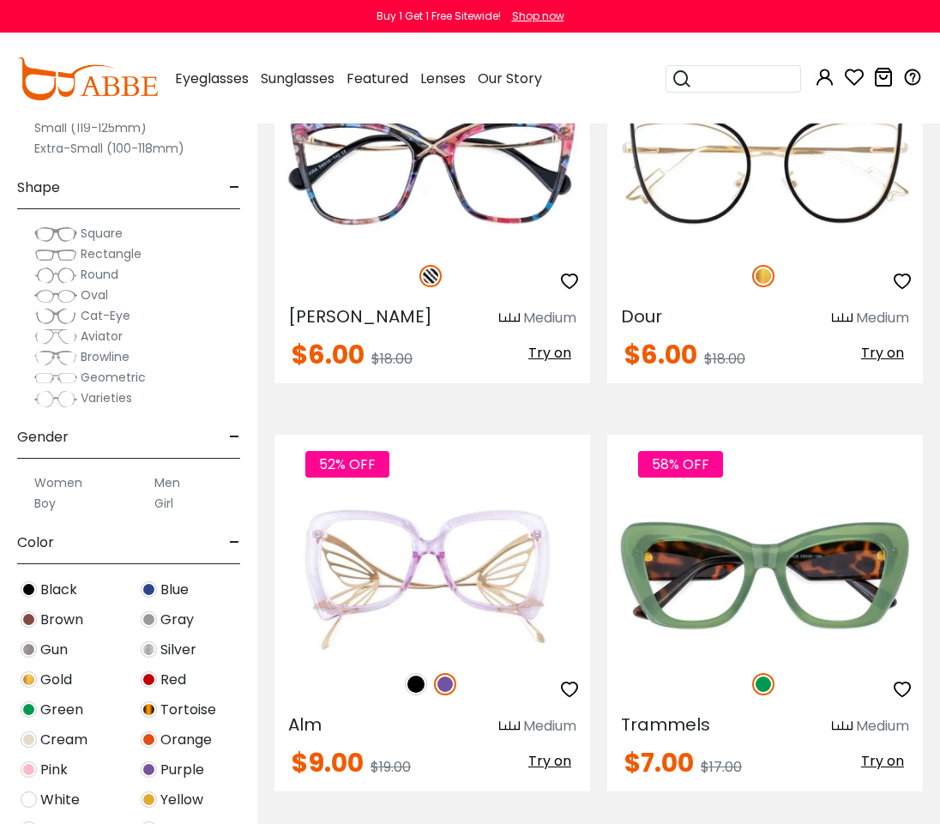
click at [415, 682] on img at bounding box center [416, 684] width 22 height 22
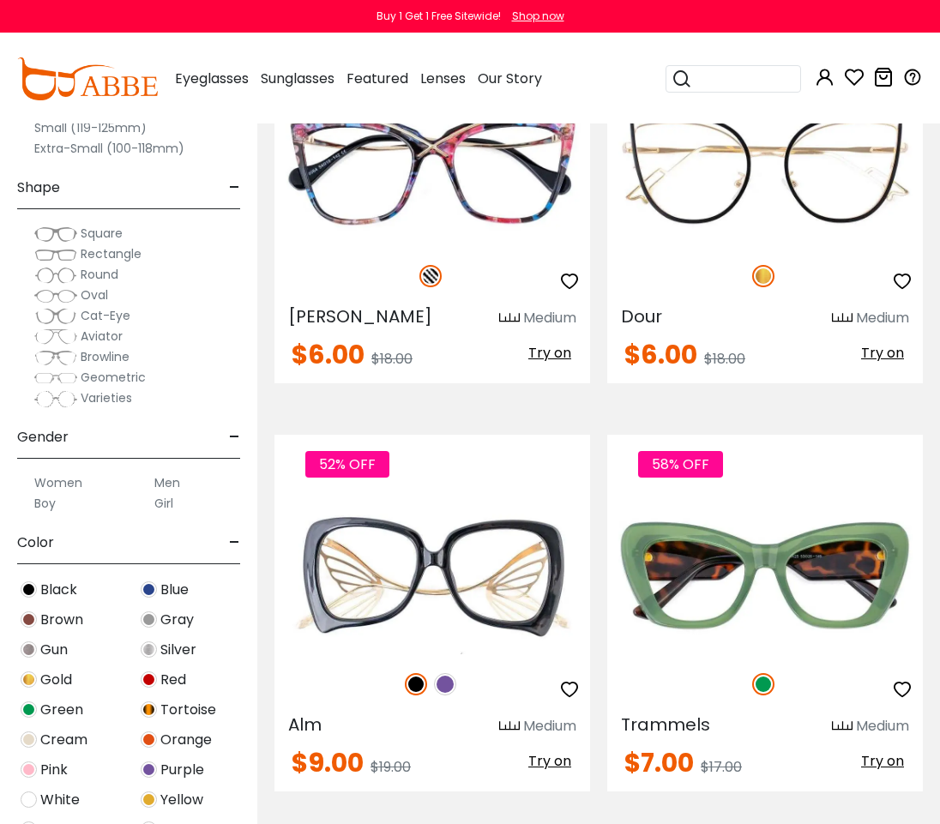
click at [454, 681] on img at bounding box center [445, 684] width 22 height 22
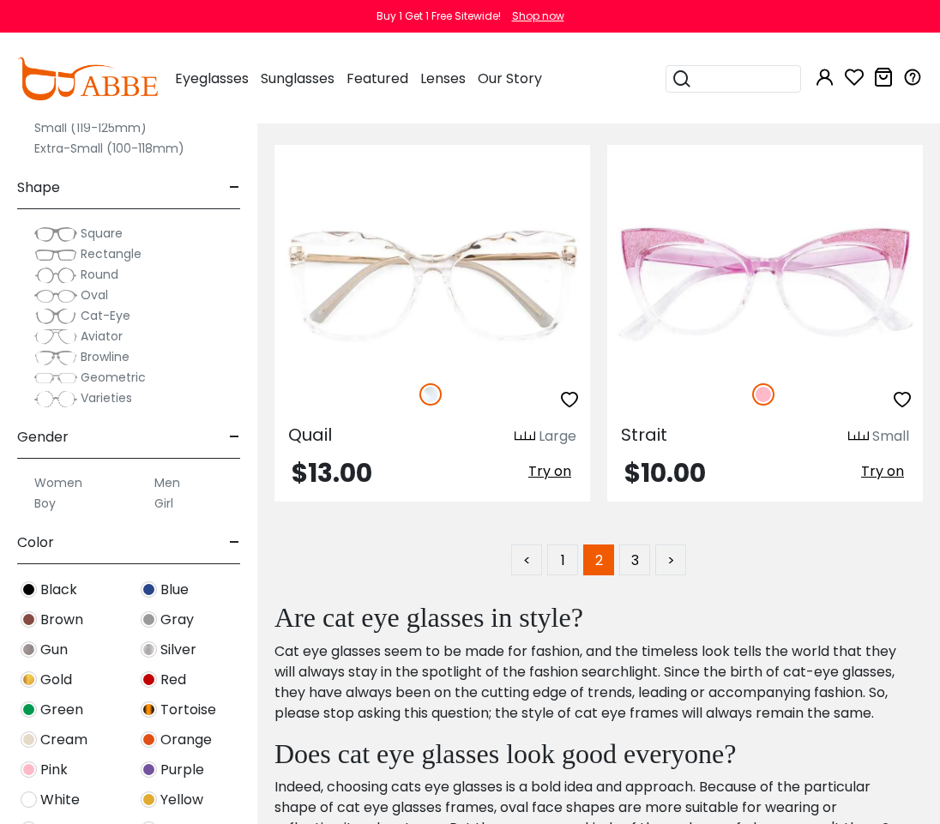
scroll to position [12328, 0]
click at [647, 573] on link "3" at bounding box center [634, 558] width 31 height 31
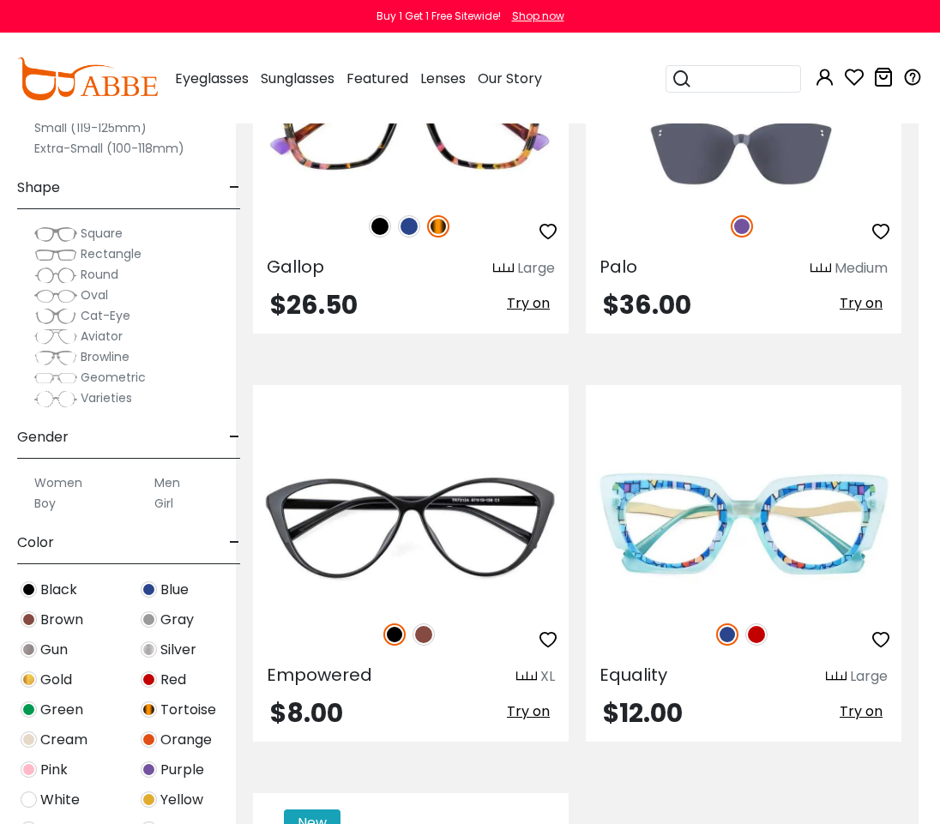
click at [124, 381] on span "Geometric" at bounding box center [113, 377] width 65 height 17
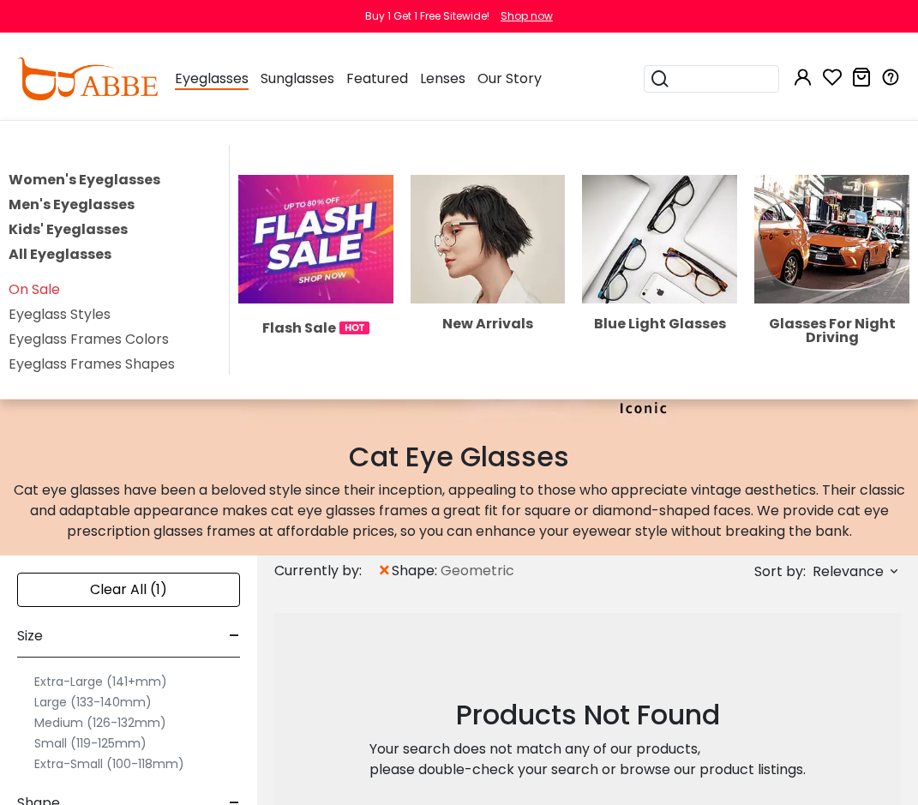
click at [157, 369] on link "Eyeglass Frames Shapes" at bounding box center [92, 364] width 166 height 20
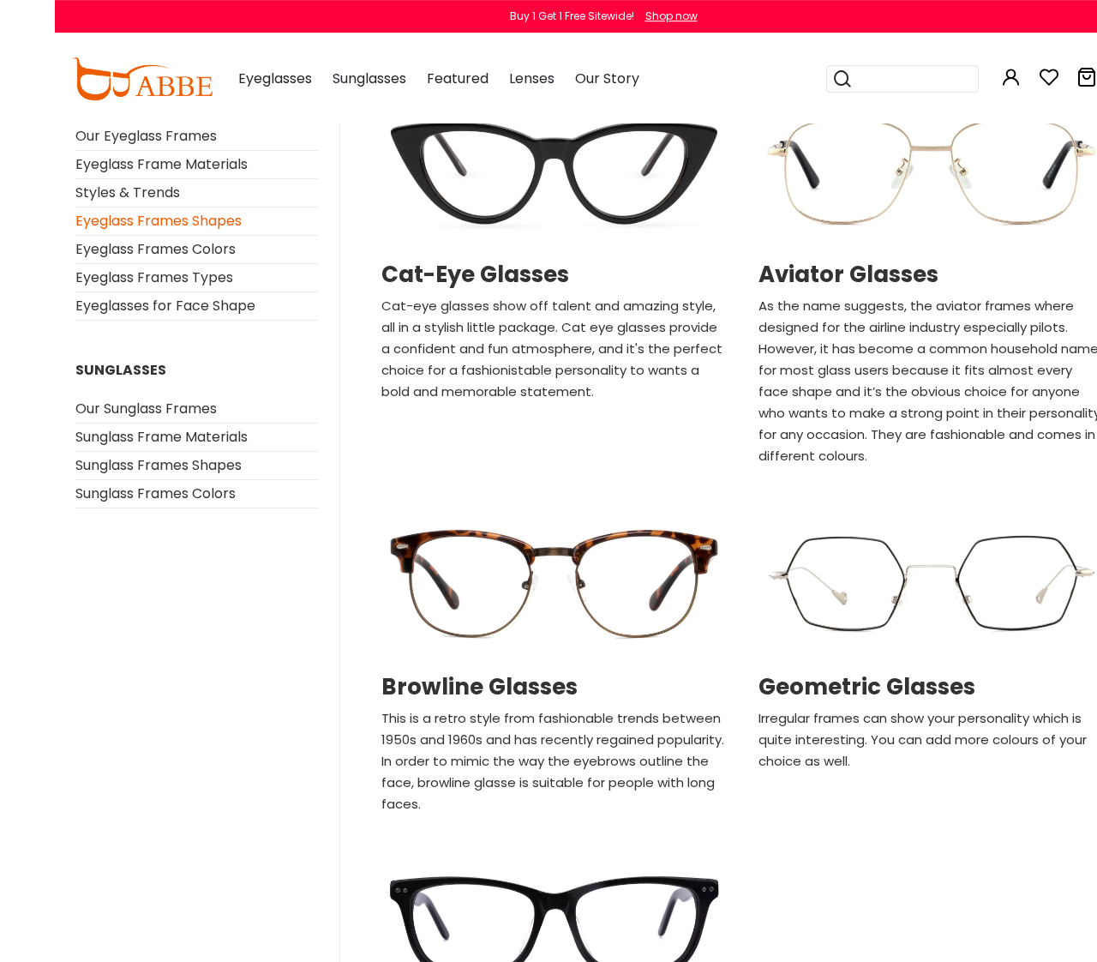
scroll to position [1160, 0]
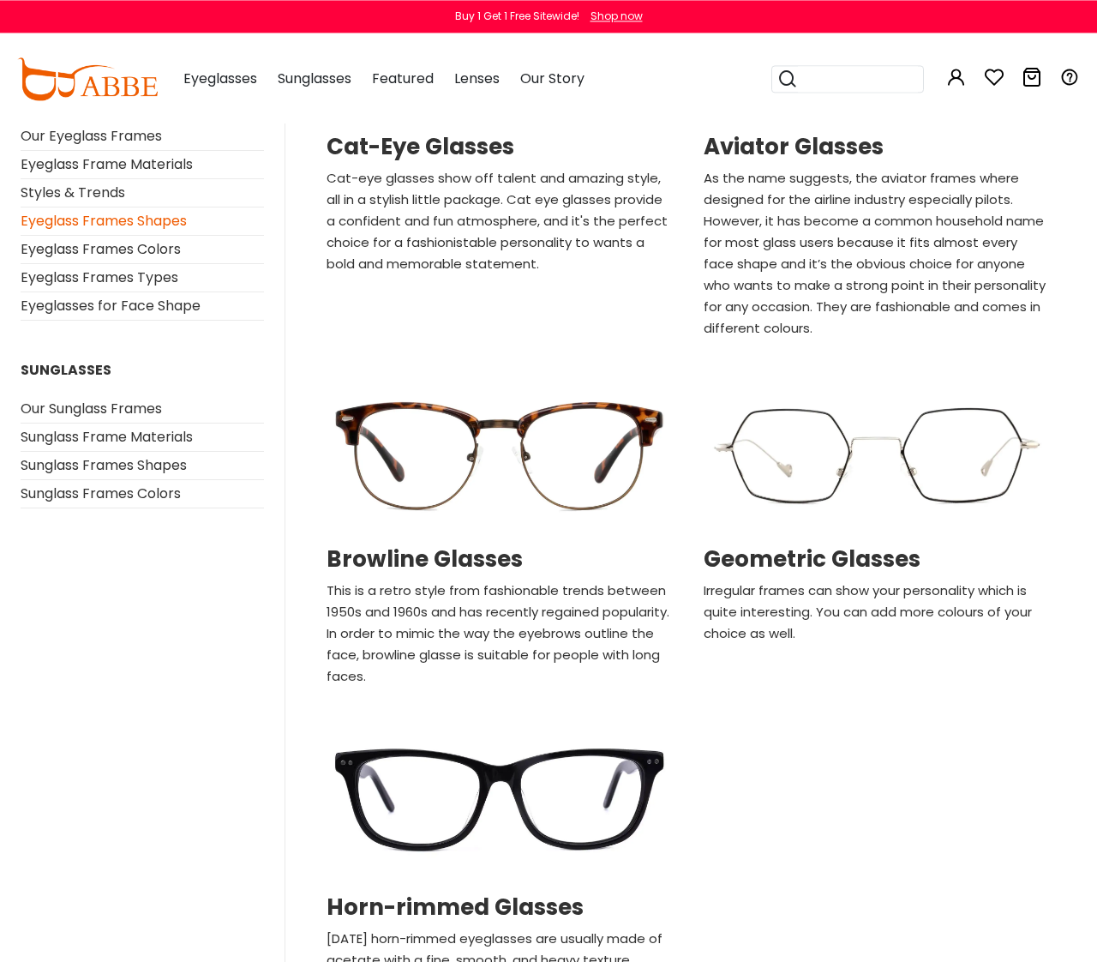
click at [877, 546] on h2 "Geometric Glasses" at bounding box center [877, 559] width 346 height 27
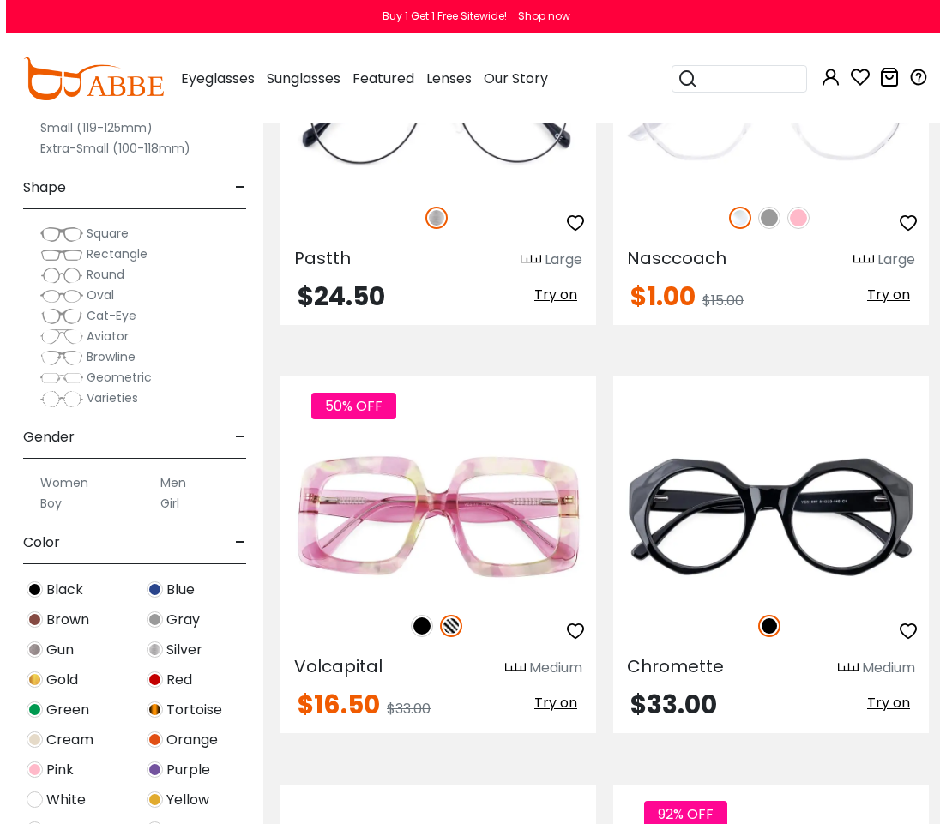
scroll to position [4229, 0]
